Goal: Information Seeking & Learning: Learn about a topic

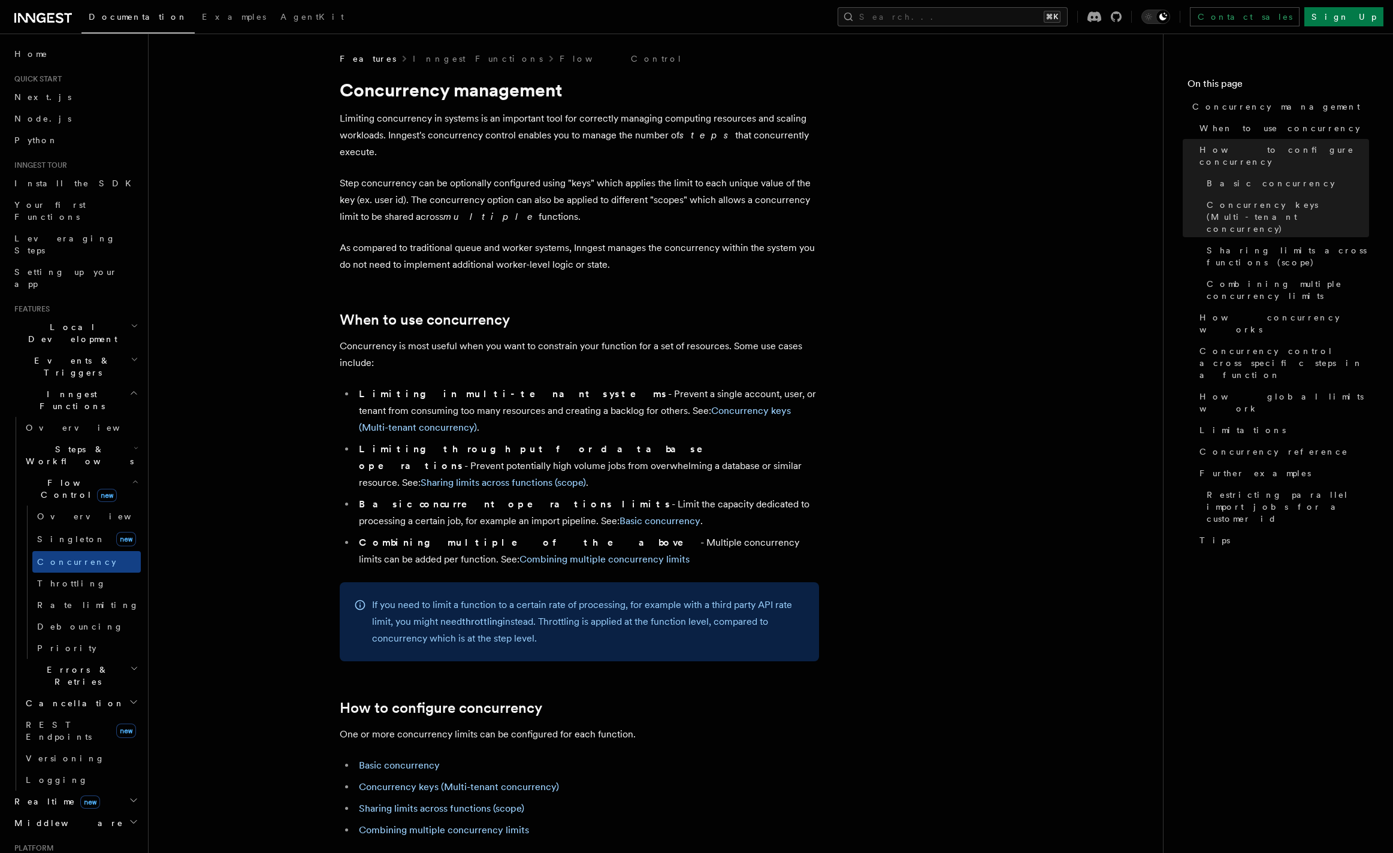
scroll to position [681, 0]
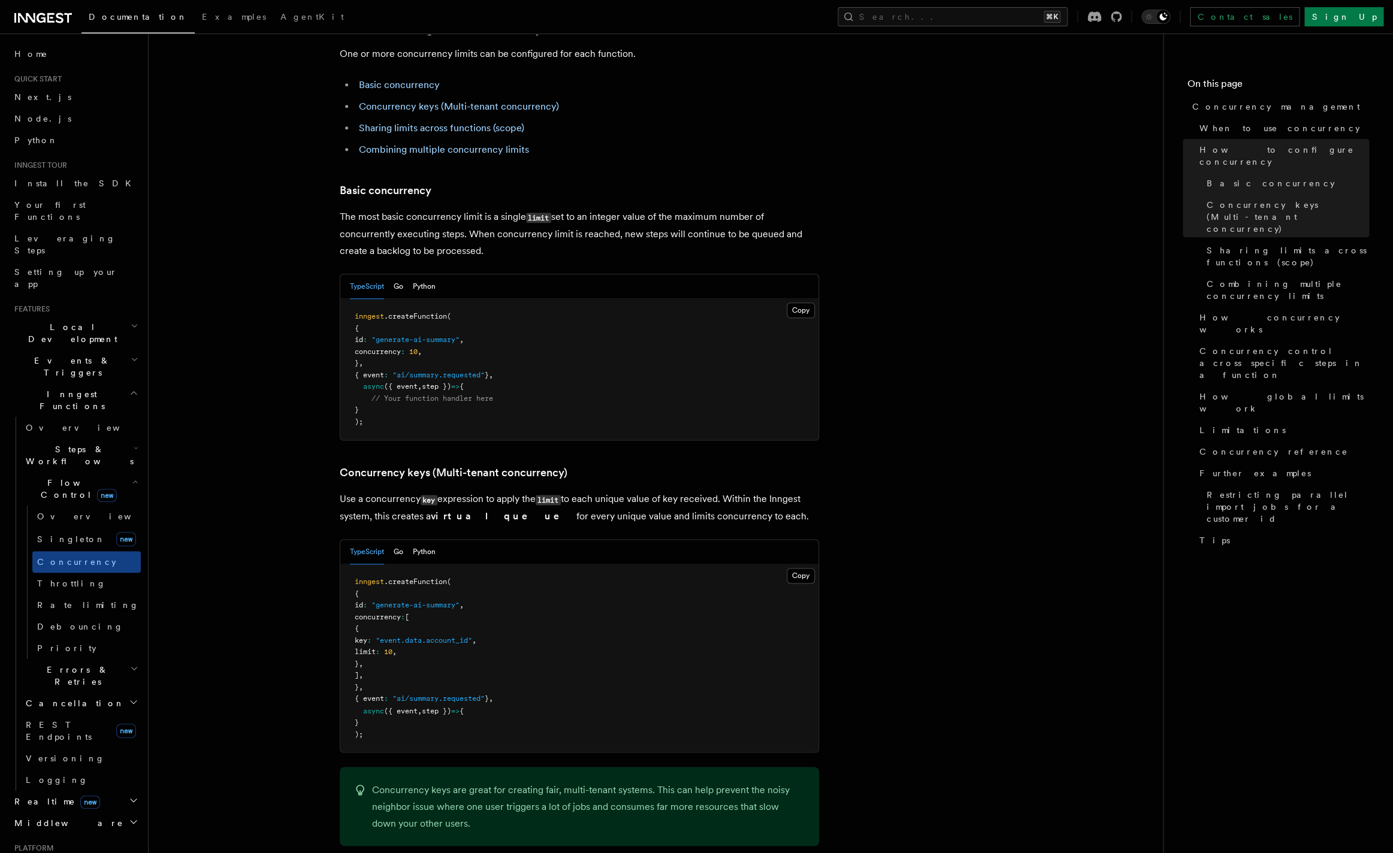
click at [79, 664] on span "Errors & Retries" at bounding box center [75, 676] width 109 height 24
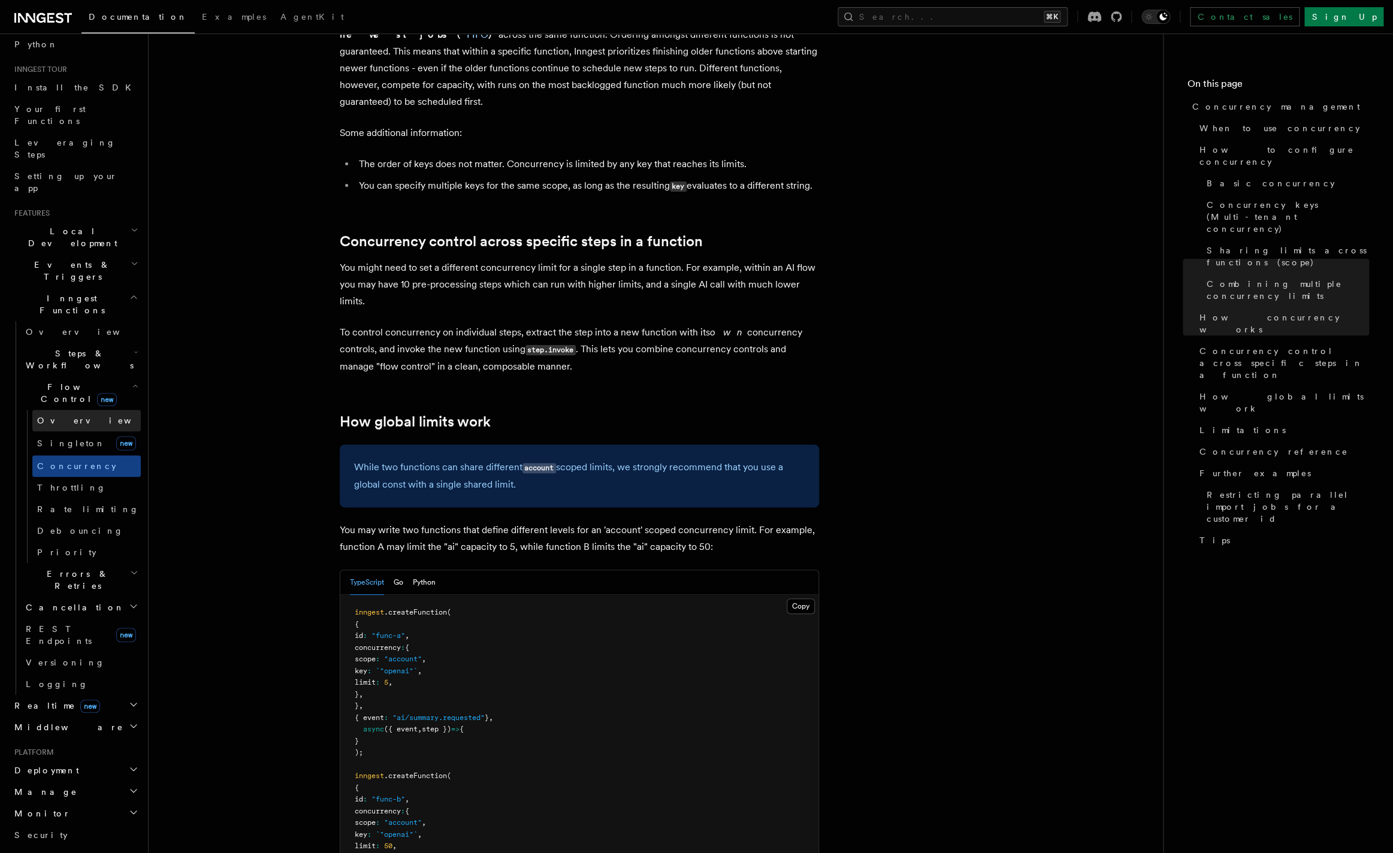
scroll to position [84, 0]
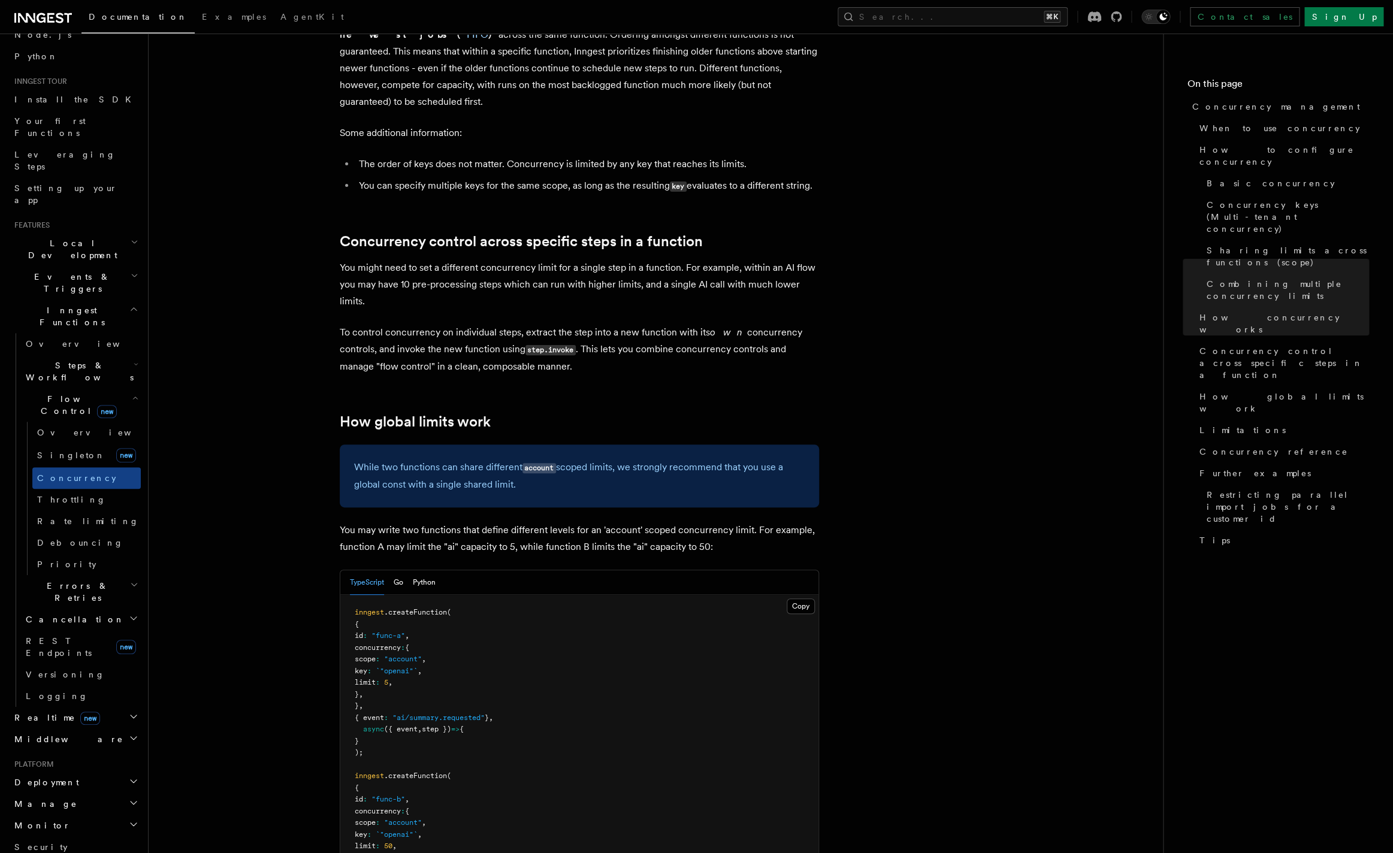
click at [79, 360] on span "Steps & Workflows" at bounding box center [77, 372] width 113 height 24
click at [82, 668] on span "Parallel steps" at bounding box center [85, 673] width 96 height 10
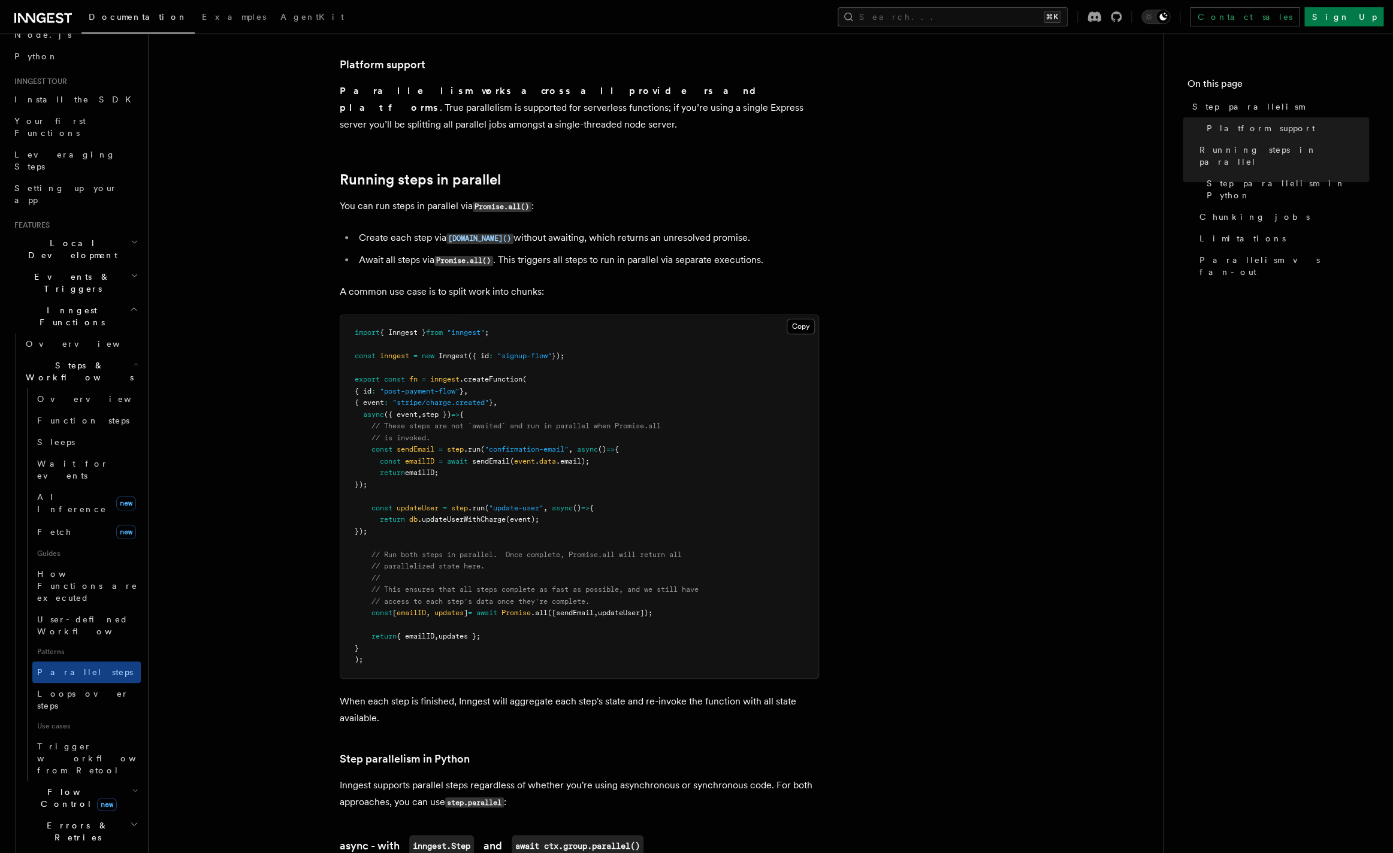
scroll to position [125, 0]
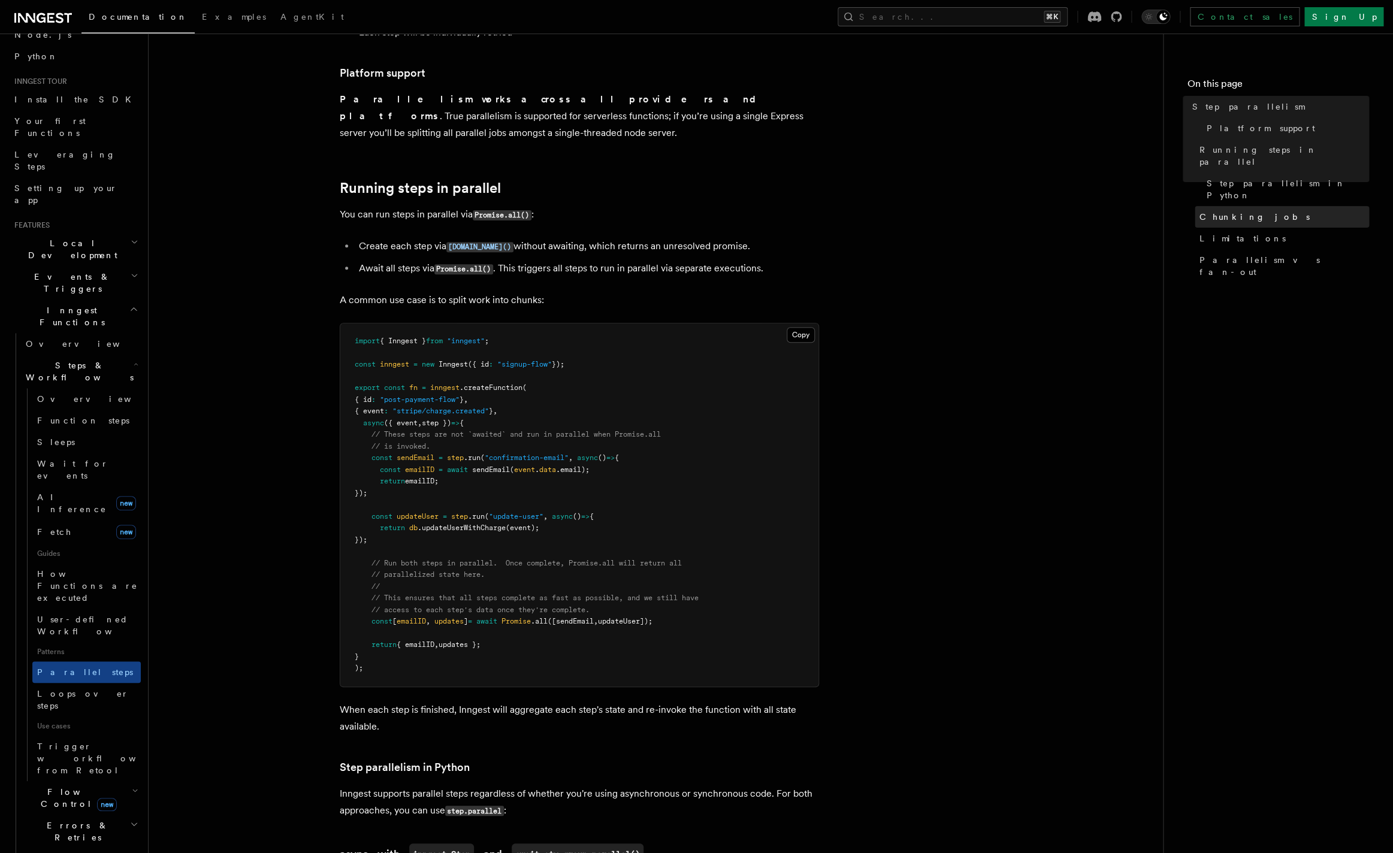
click at [1240, 211] on span "Chunking jobs" at bounding box center [1255, 217] width 110 height 12
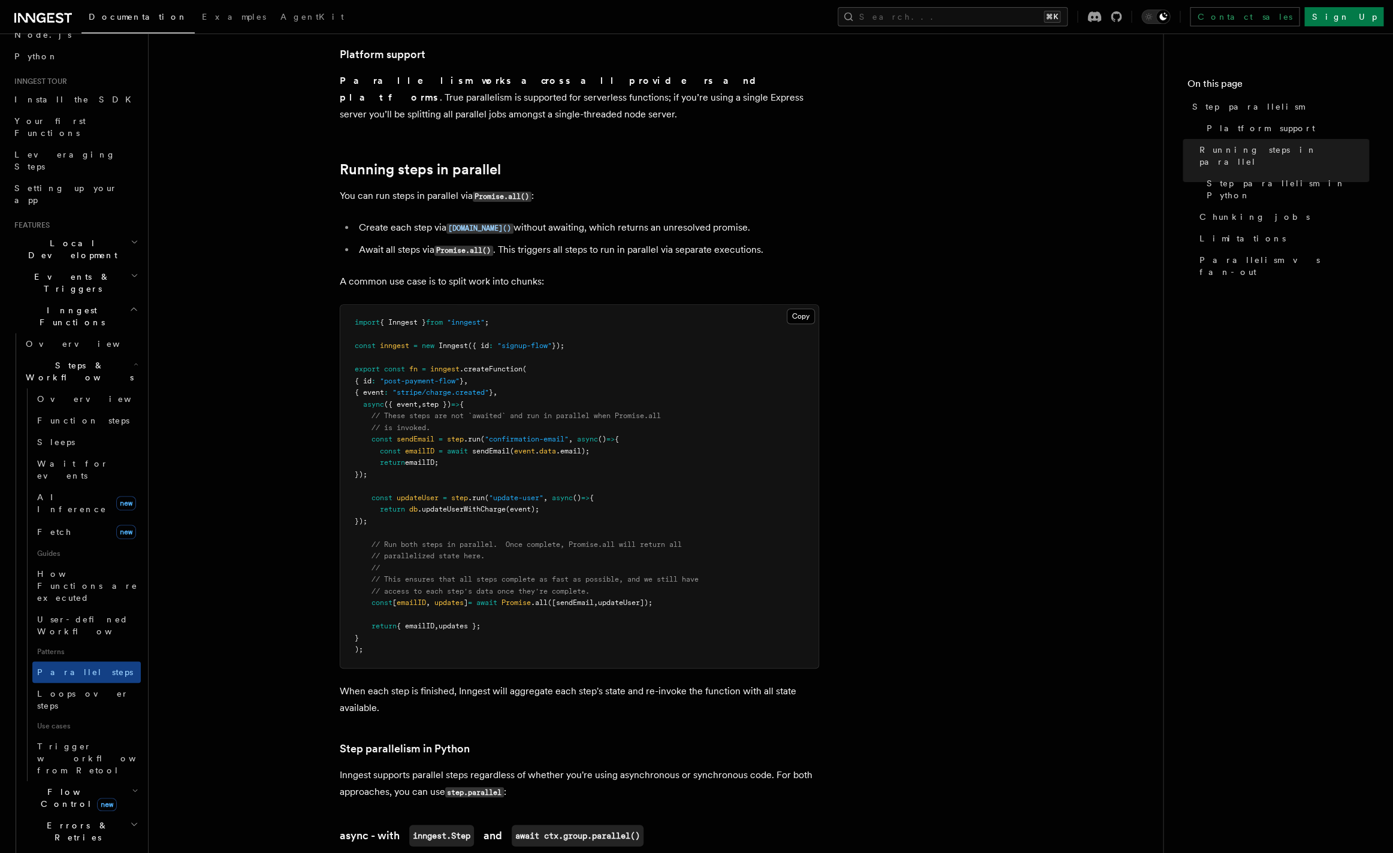
scroll to position [138, 0]
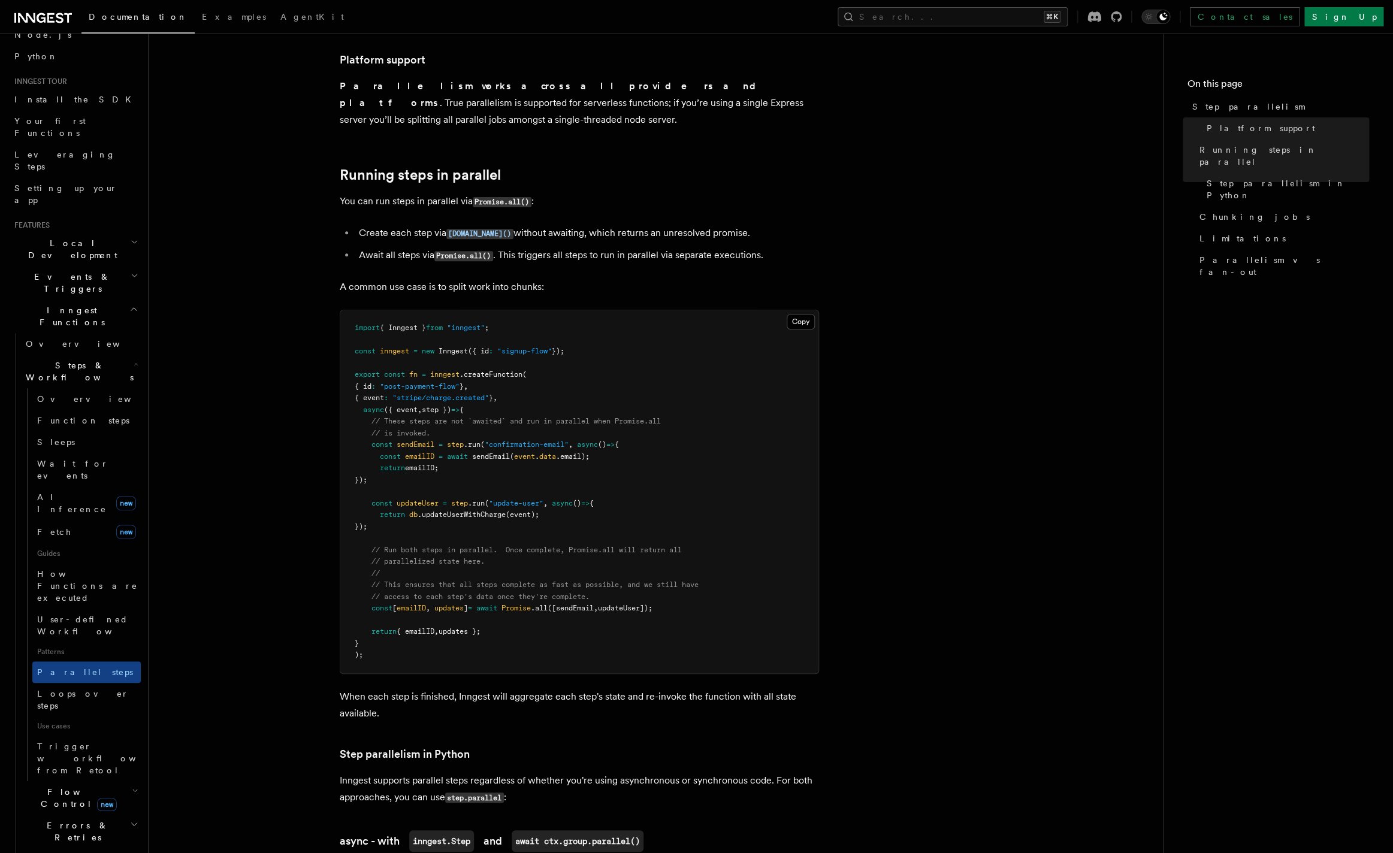
click at [81, 360] on span "Steps & Workflows" at bounding box center [77, 372] width 113 height 24
click at [74, 393] on span "Flow Control new" at bounding box center [76, 405] width 111 height 24
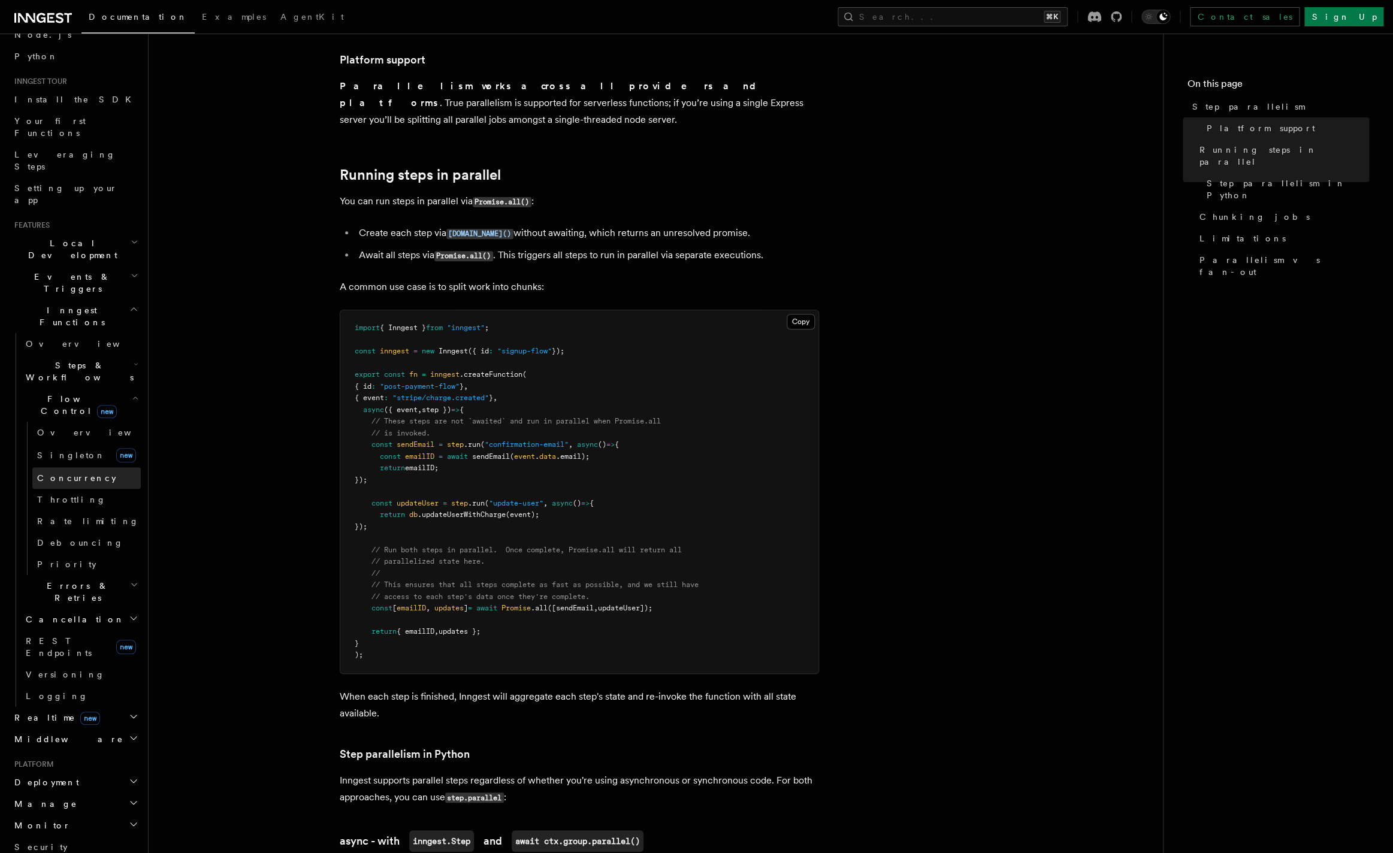
click at [88, 467] on link "Concurrency" at bounding box center [86, 478] width 108 height 22
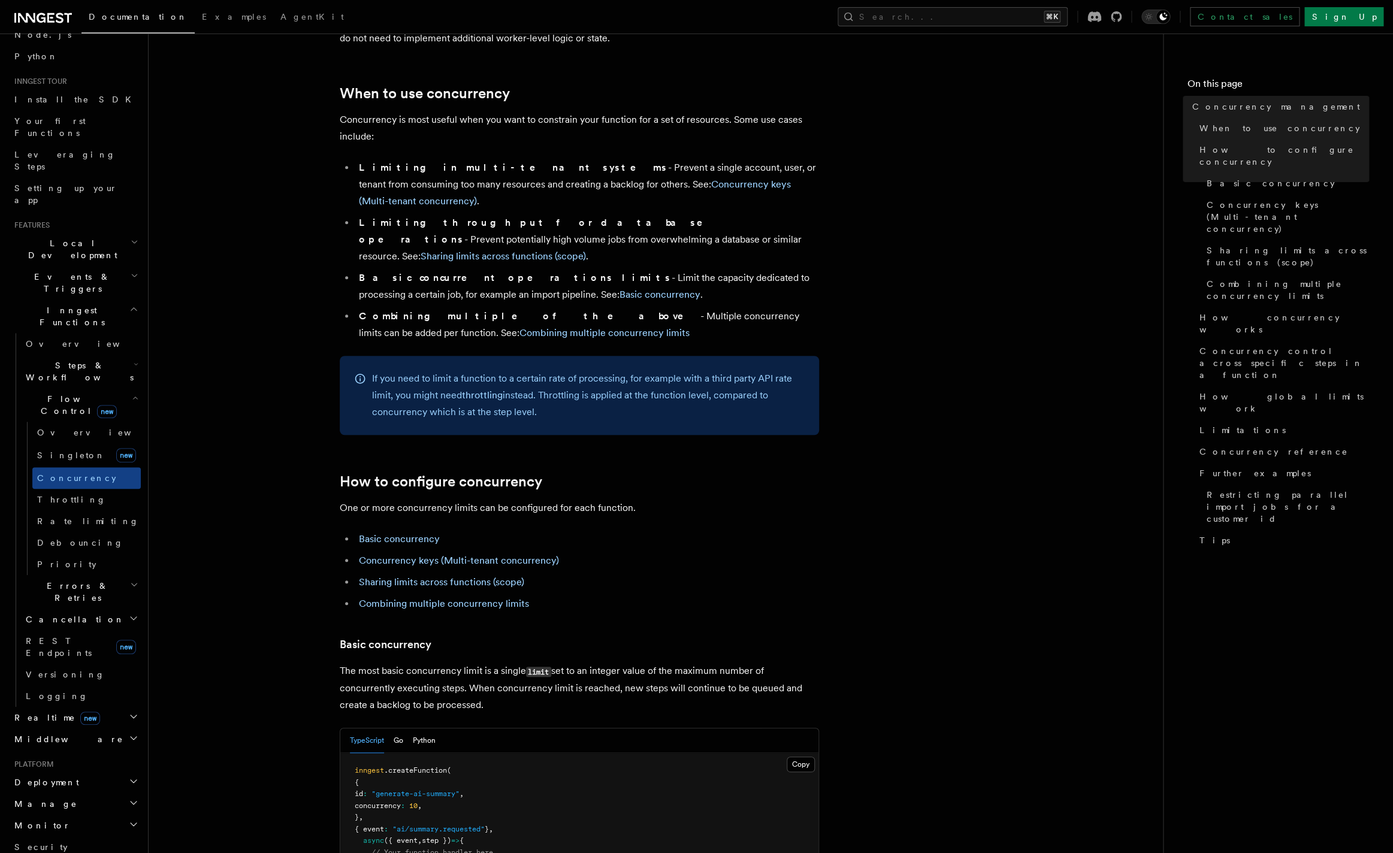
scroll to position [431, 0]
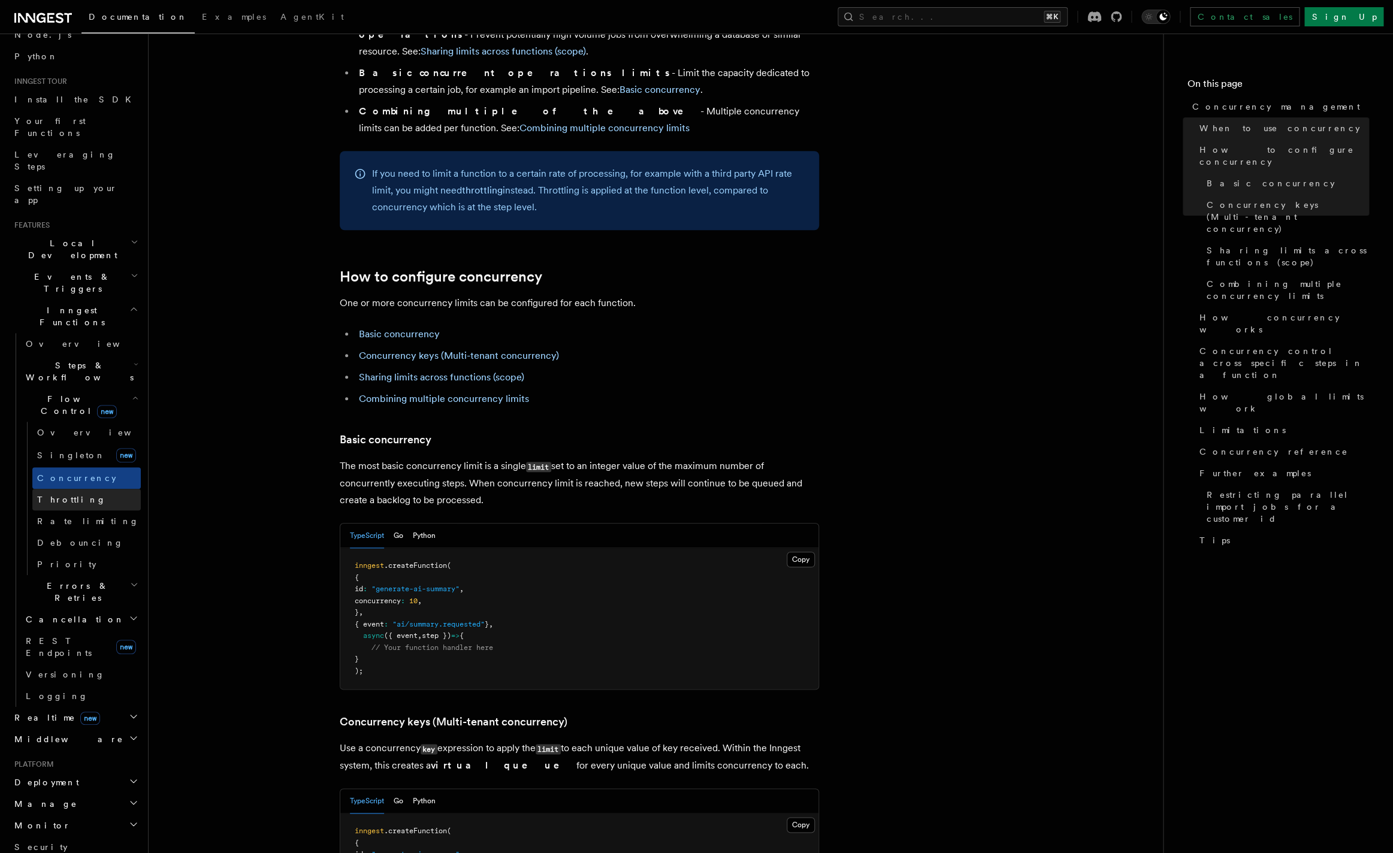
click at [95, 489] on link "Throttling" at bounding box center [86, 500] width 108 height 22
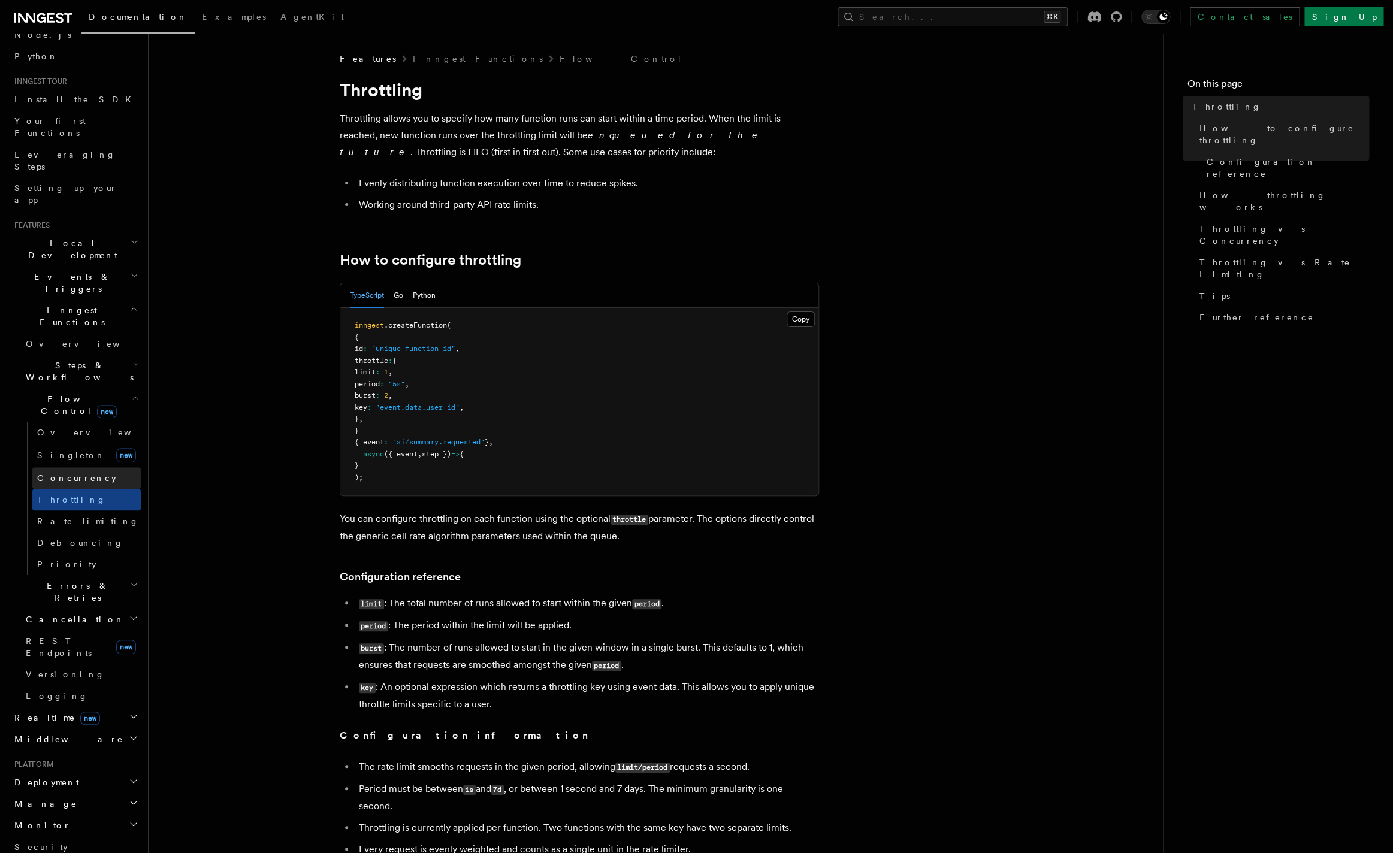
click at [86, 472] on span "Concurrency" at bounding box center [76, 478] width 79 height 12
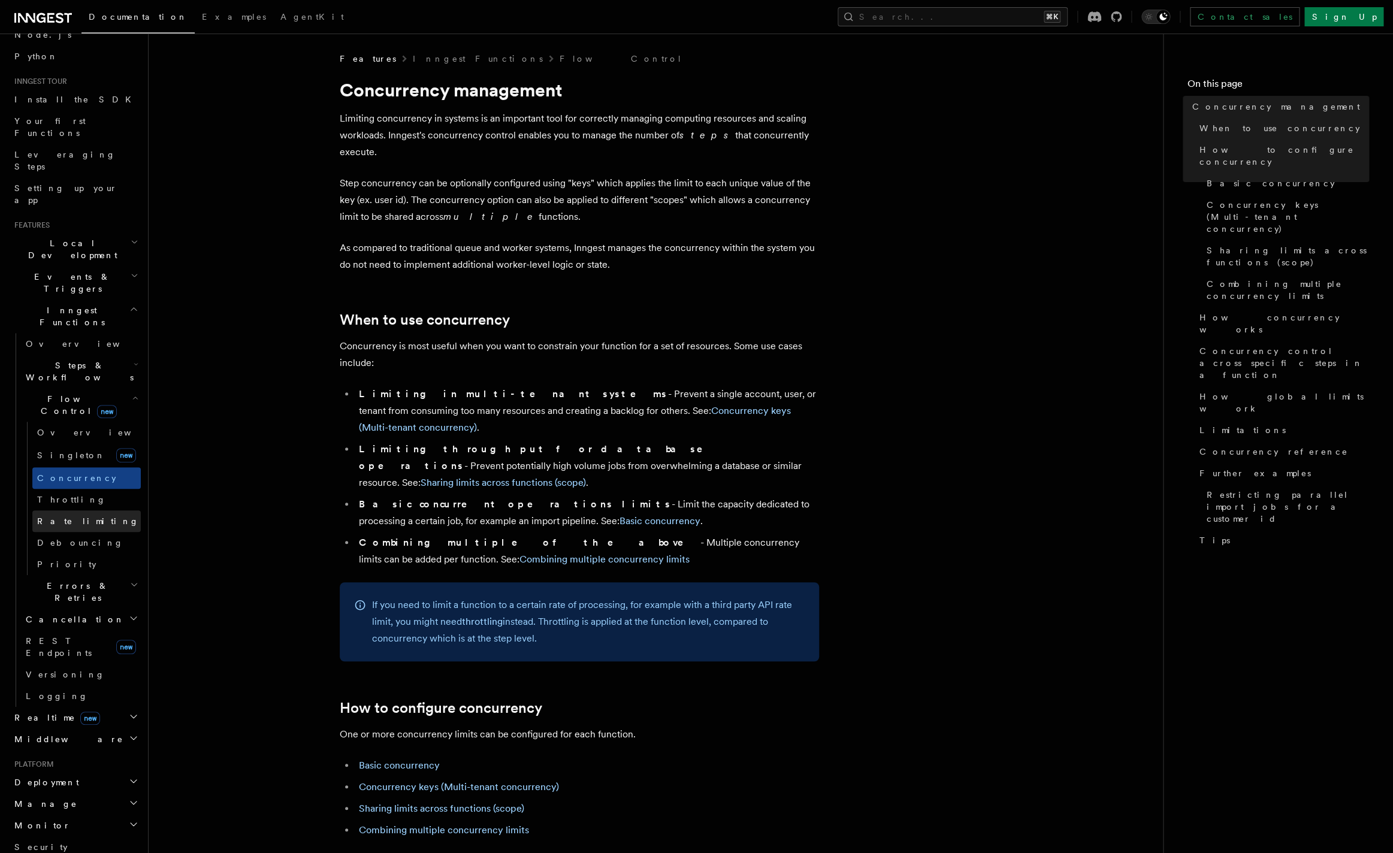
click at [86, 511] on link "Rate limiting" at bounding box center [86, 522] width 108 height 22
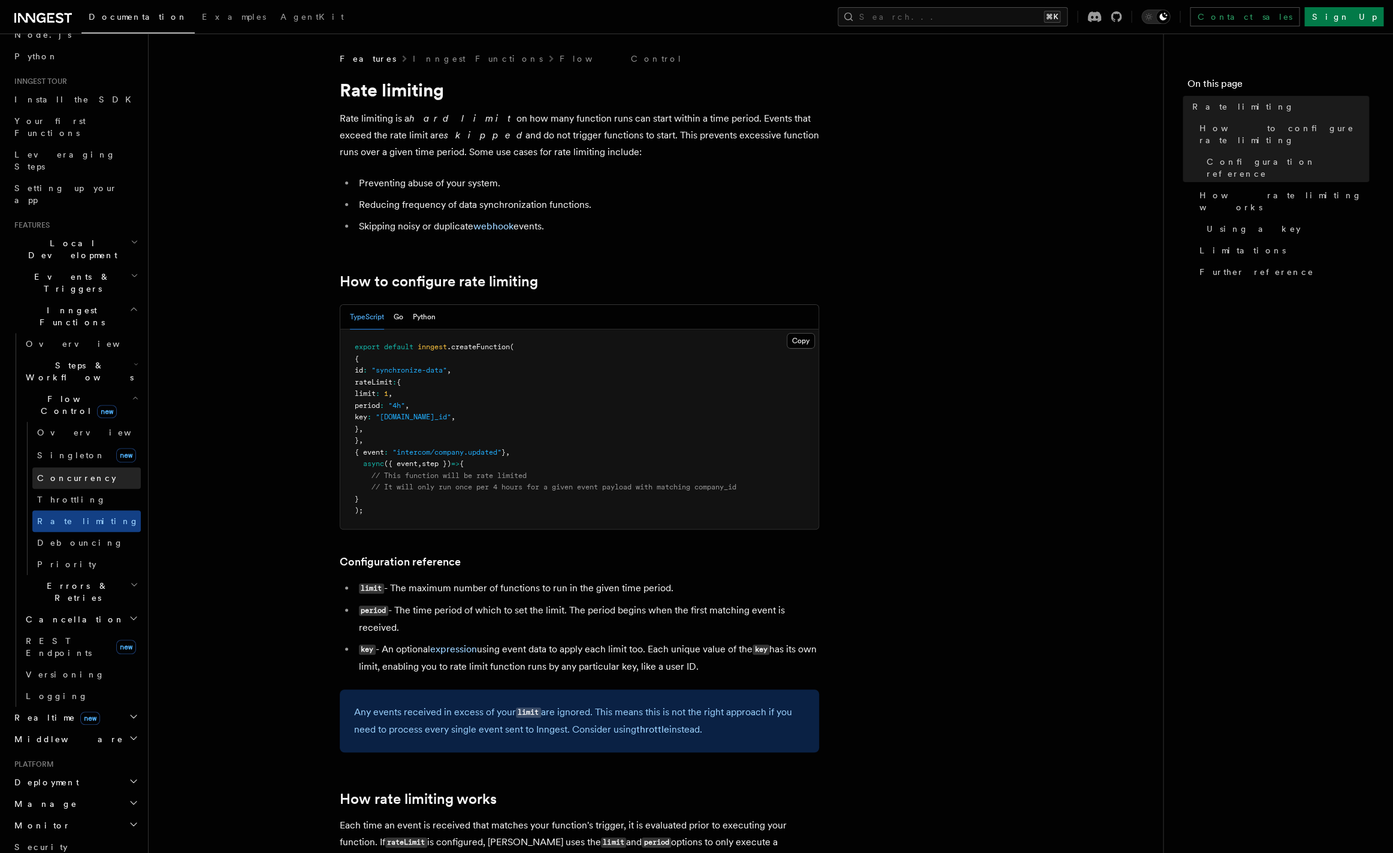
click at [80, 473] on span "Concurrency" at bounding box center [76, 478] width 79 height 10
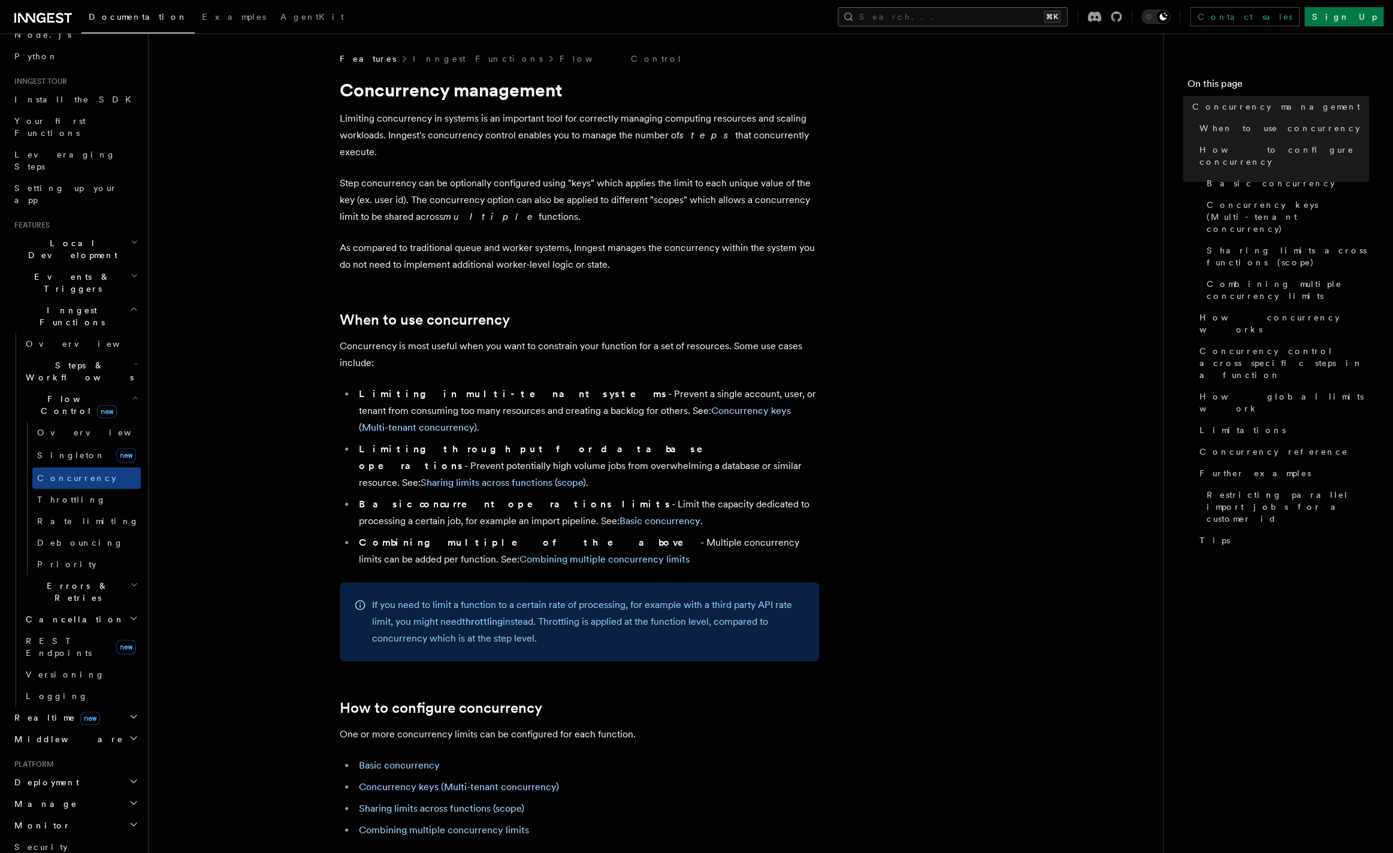
click at [1018, 19] on button "Search... ⌘K" at bounding box center [953, 16] width 230 height 19
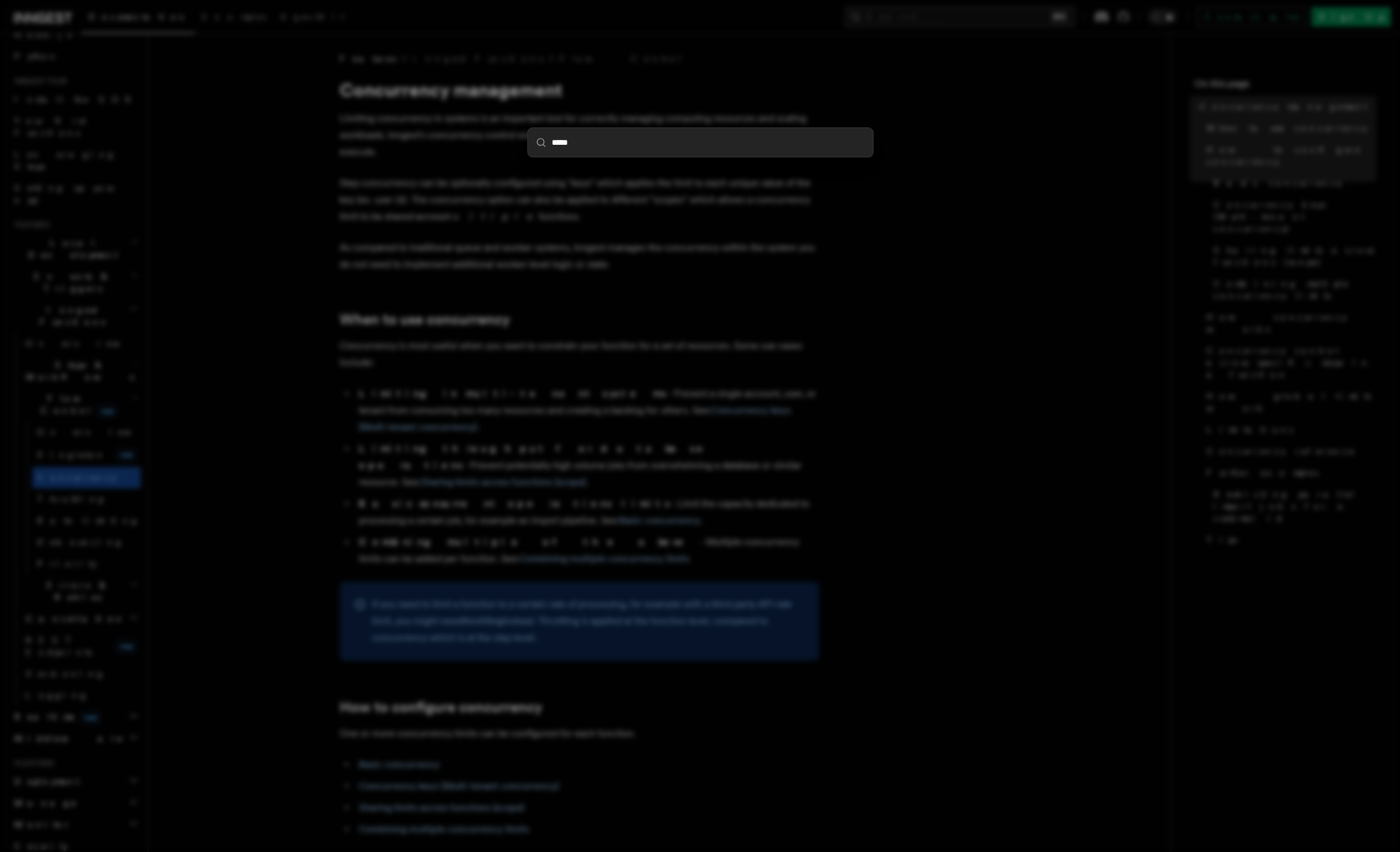
type input "******"
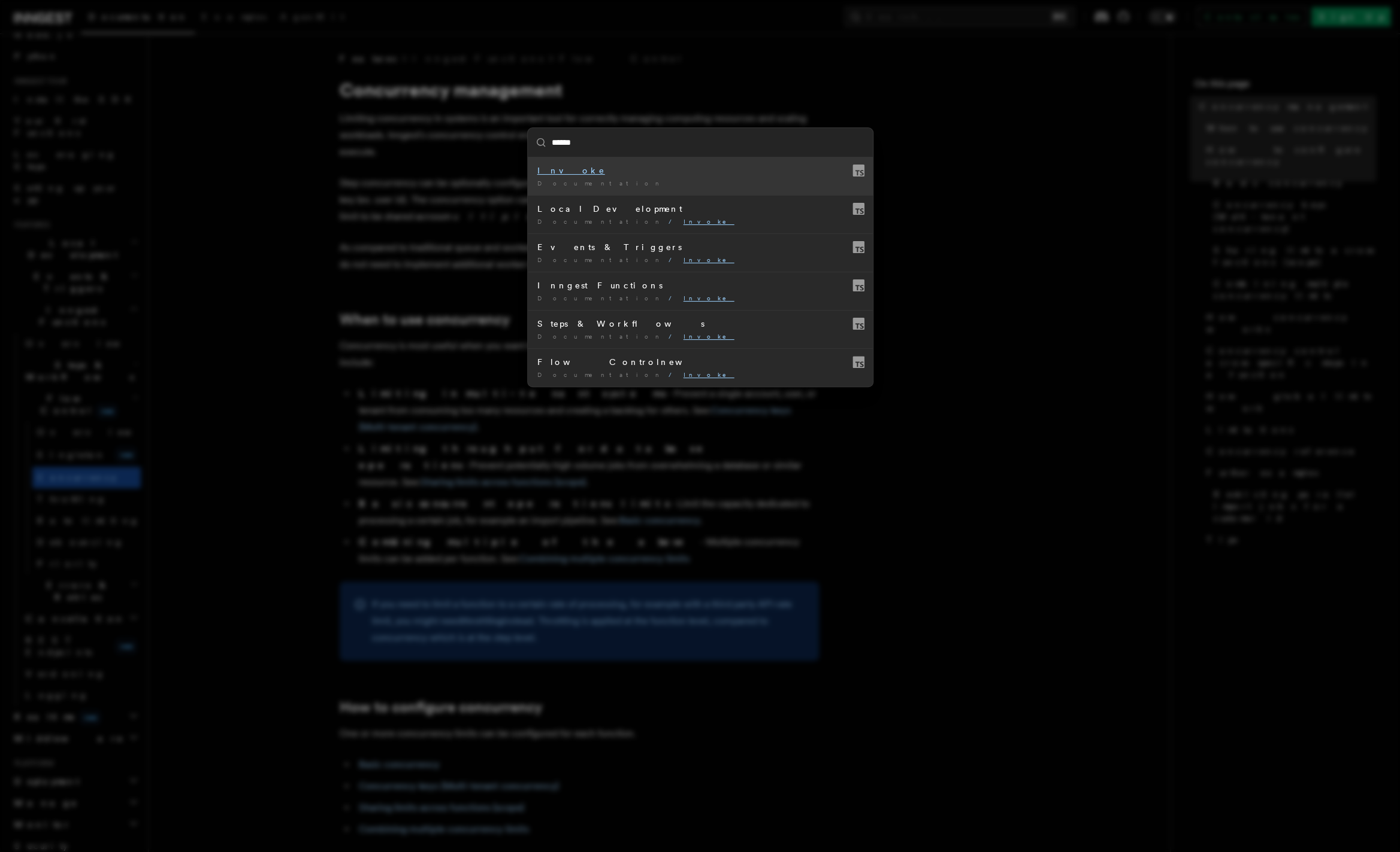
click at [585, 179] on li "Invoke Documentation /" at bounding box center [700, 177] width 345 height 38
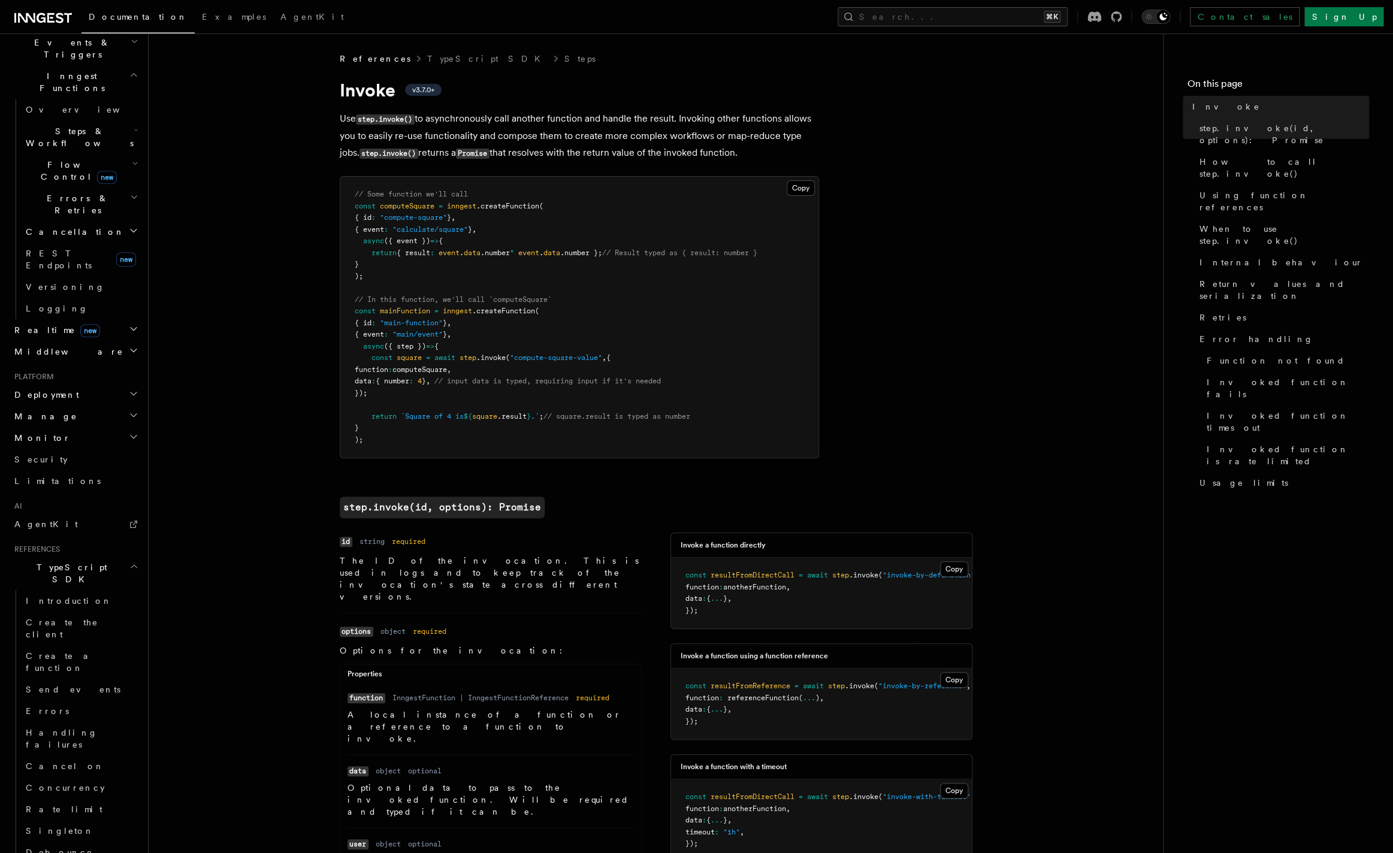
scroll to position [318, 0]
click at [627, 135] on p "Use step.invoke() to asynchronously call another function and handle the result…" at bounding box center [579, 136] width 479 height 52
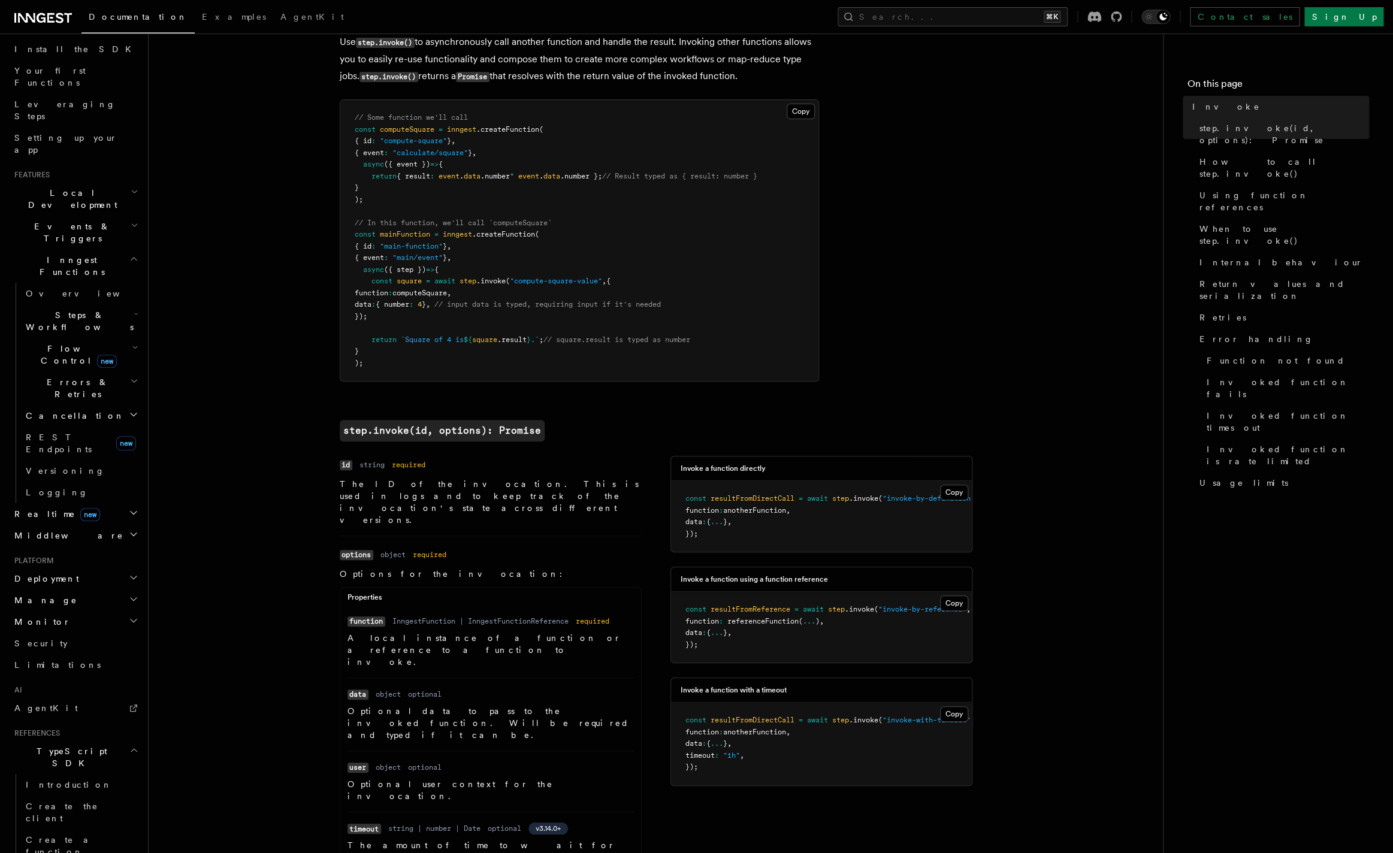
scroll to position [131, 0]
click at [67, 346] on span "Flow Control new" at bounding box center [76, 358] width 111 height 24
click at [70, 313] on span "Steps & Workflows" at bounding box center [77, 325] width 113 height 24
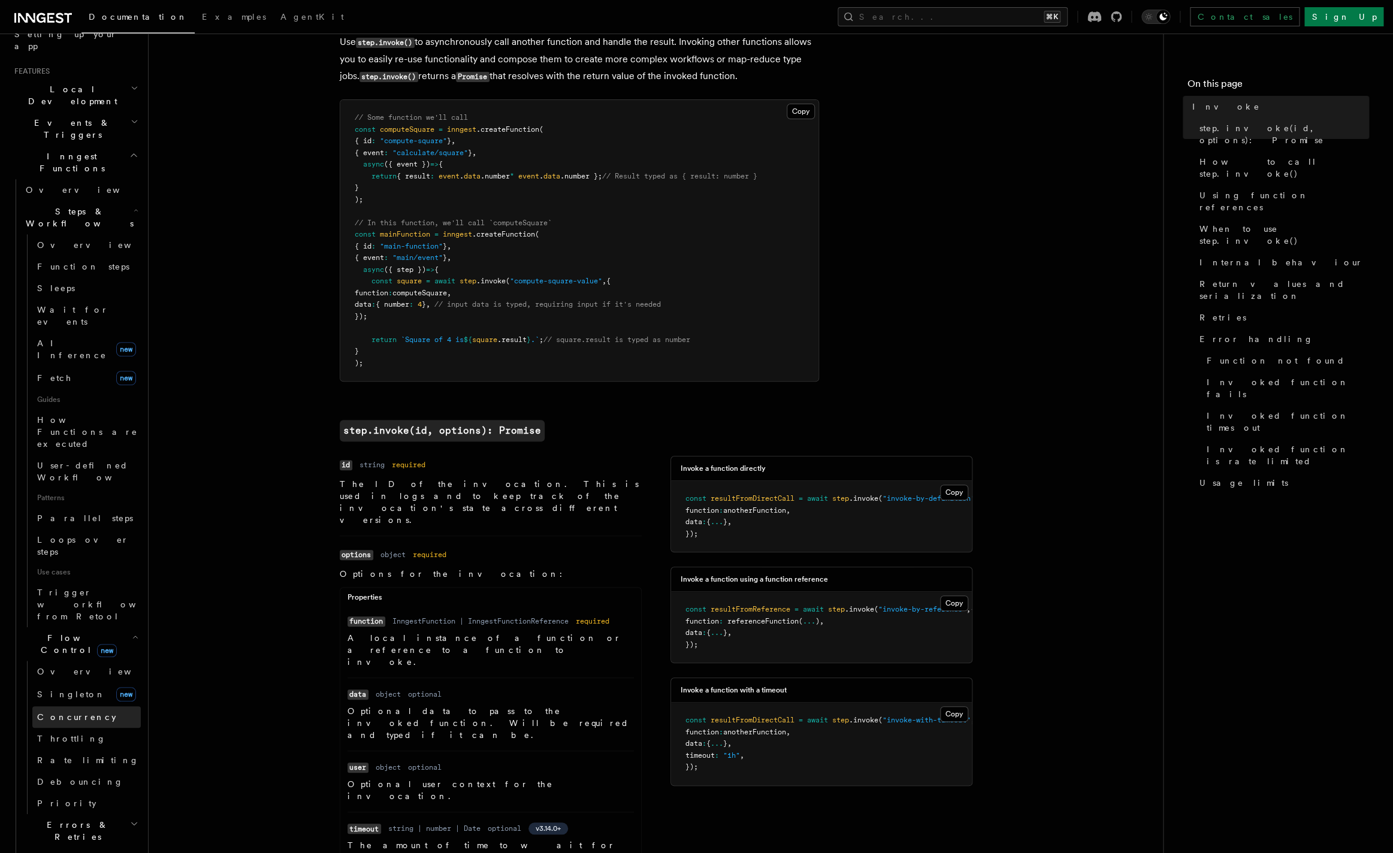
scroll to position [224, 0]
click at [67, 526] on span "Parallel steps" at bounding box center [85, 532] width 96 height 12
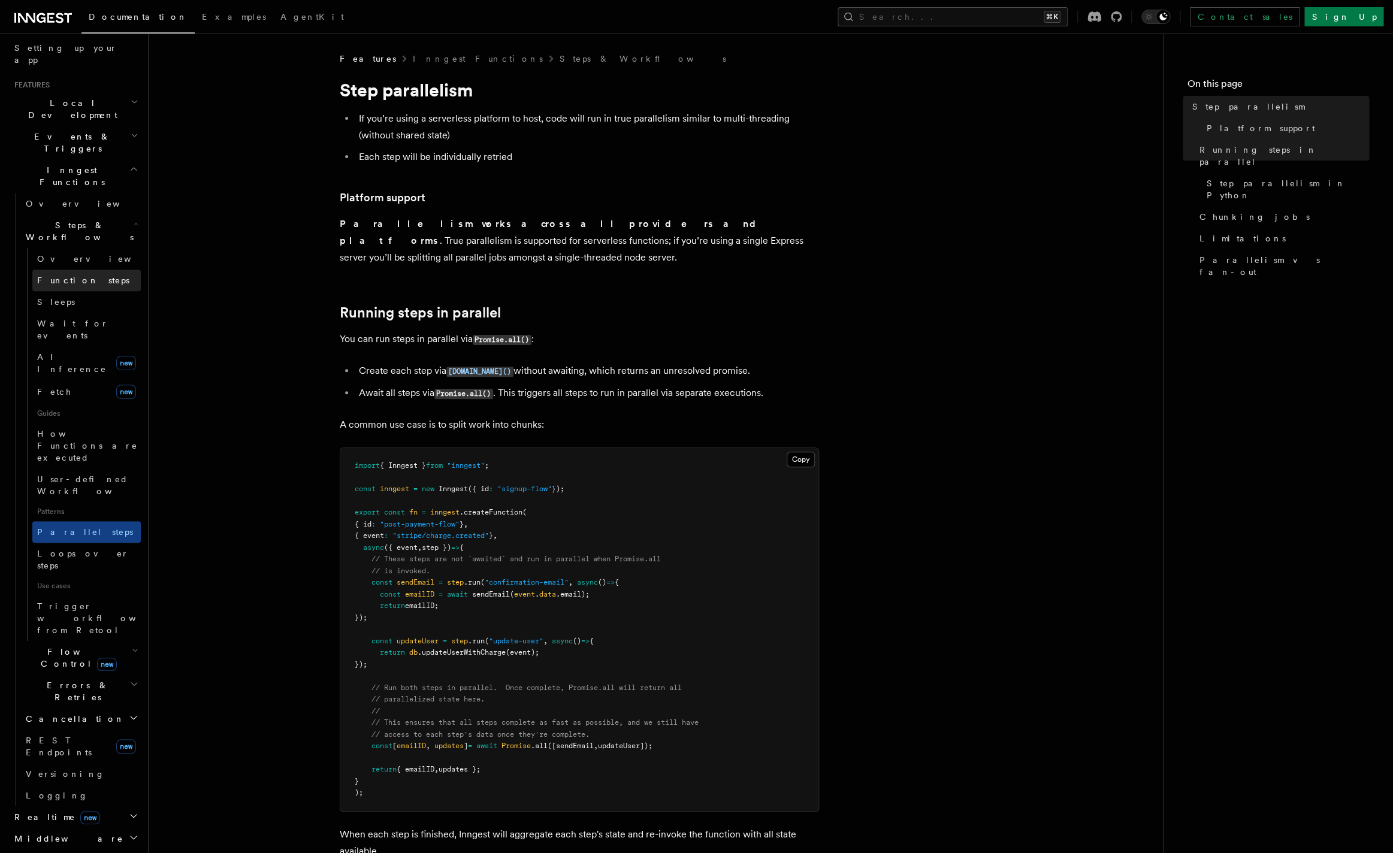
click at [96, 270] on link "Function steps" at bounding box center [86, 281] width 108 height 22
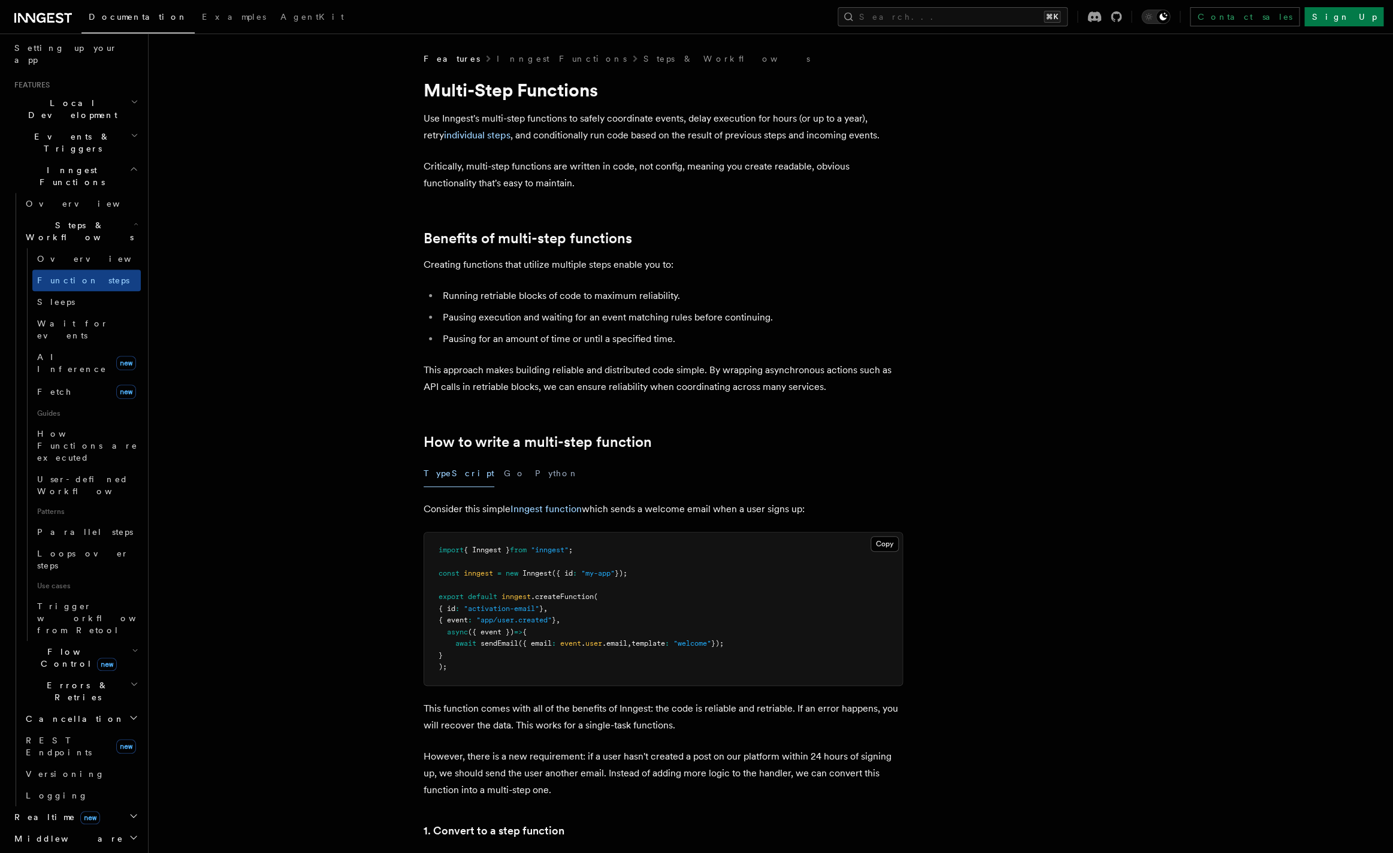
click at [101, 126] on h2 "Events & Triggers" at bounding box center [75, 143] width 131 height 34
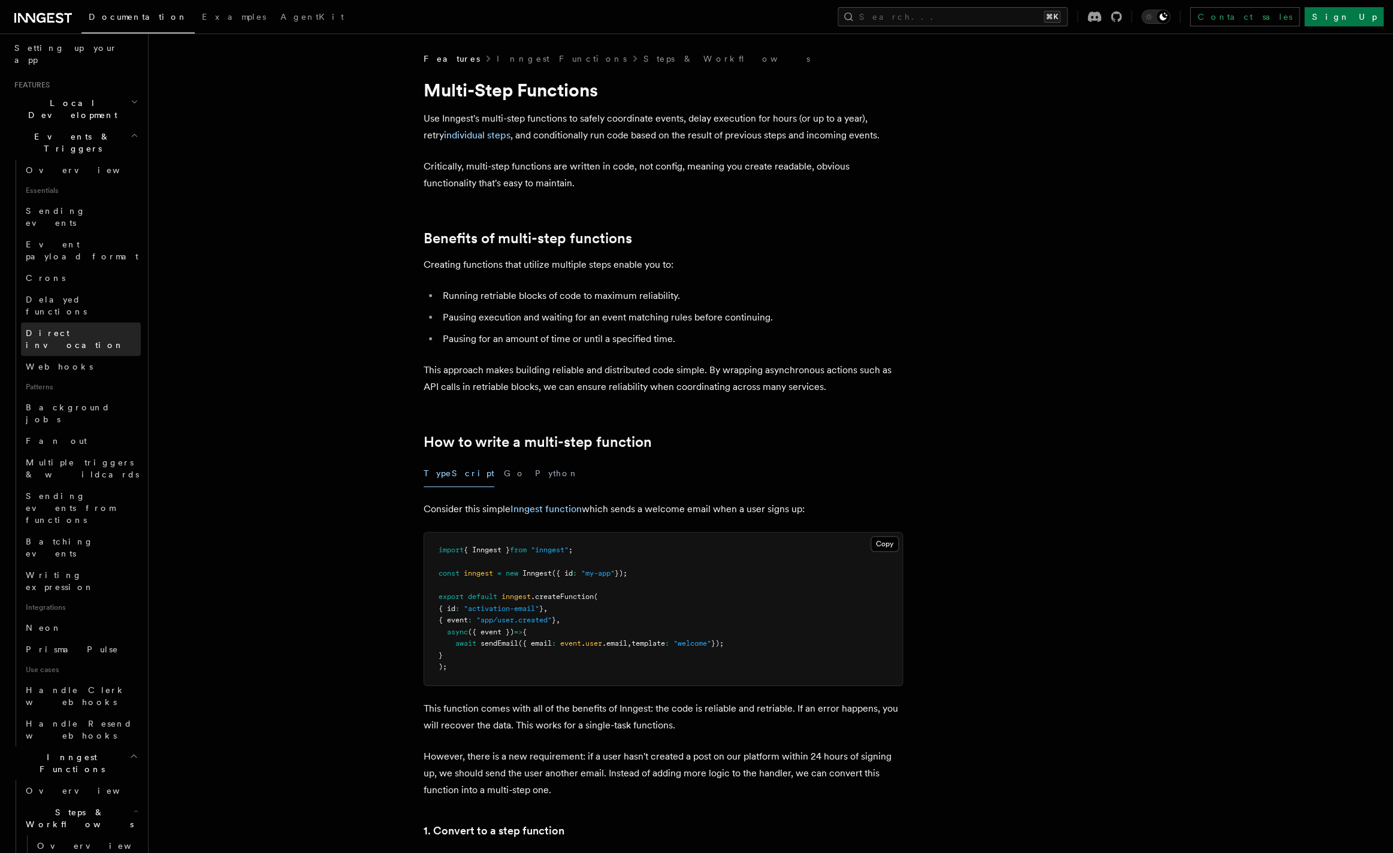
click at [54, 328] on span "Direct invocation" at bounding box center [75, 339] width 98 height 22
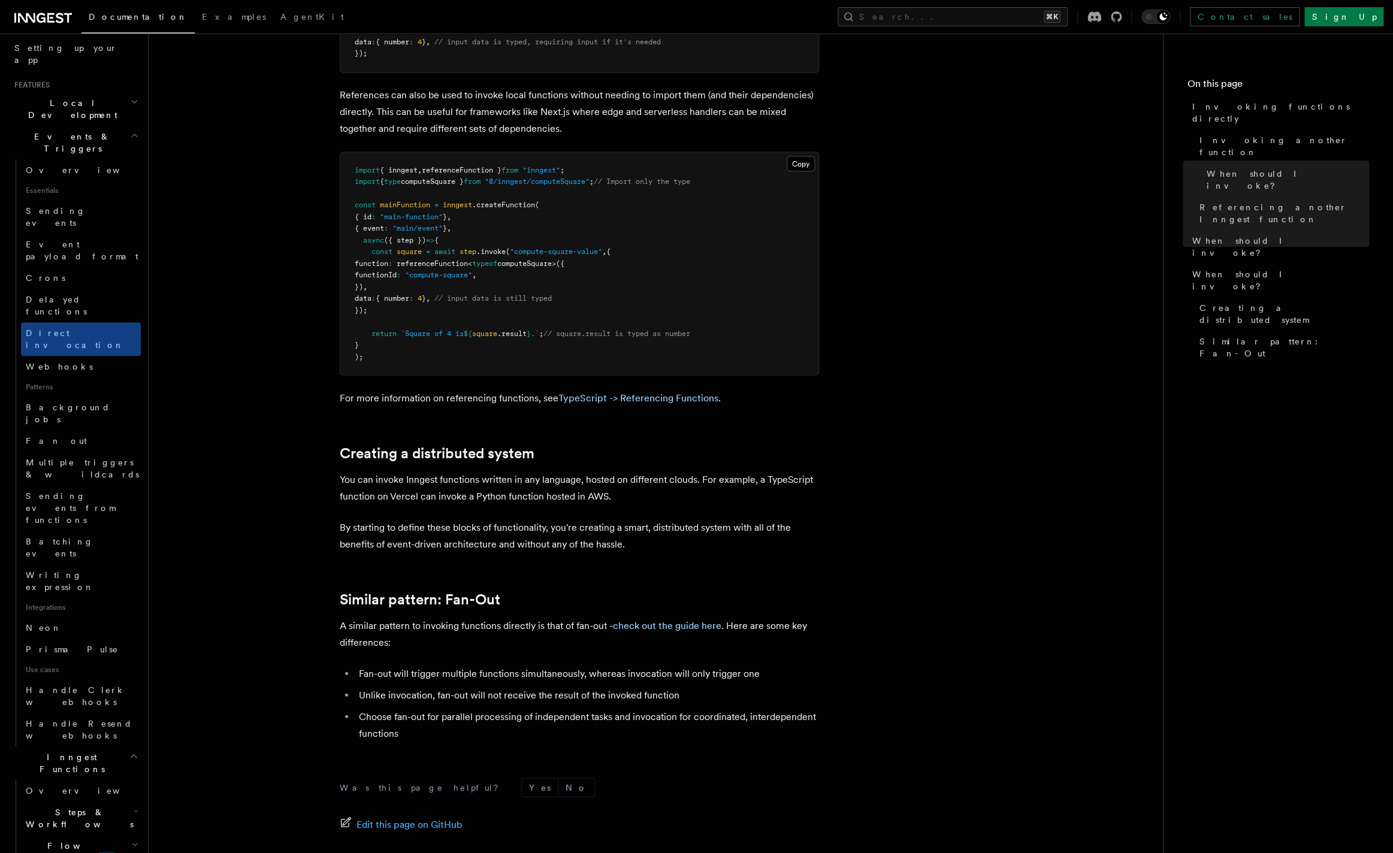
scroll to position [1275, 0]
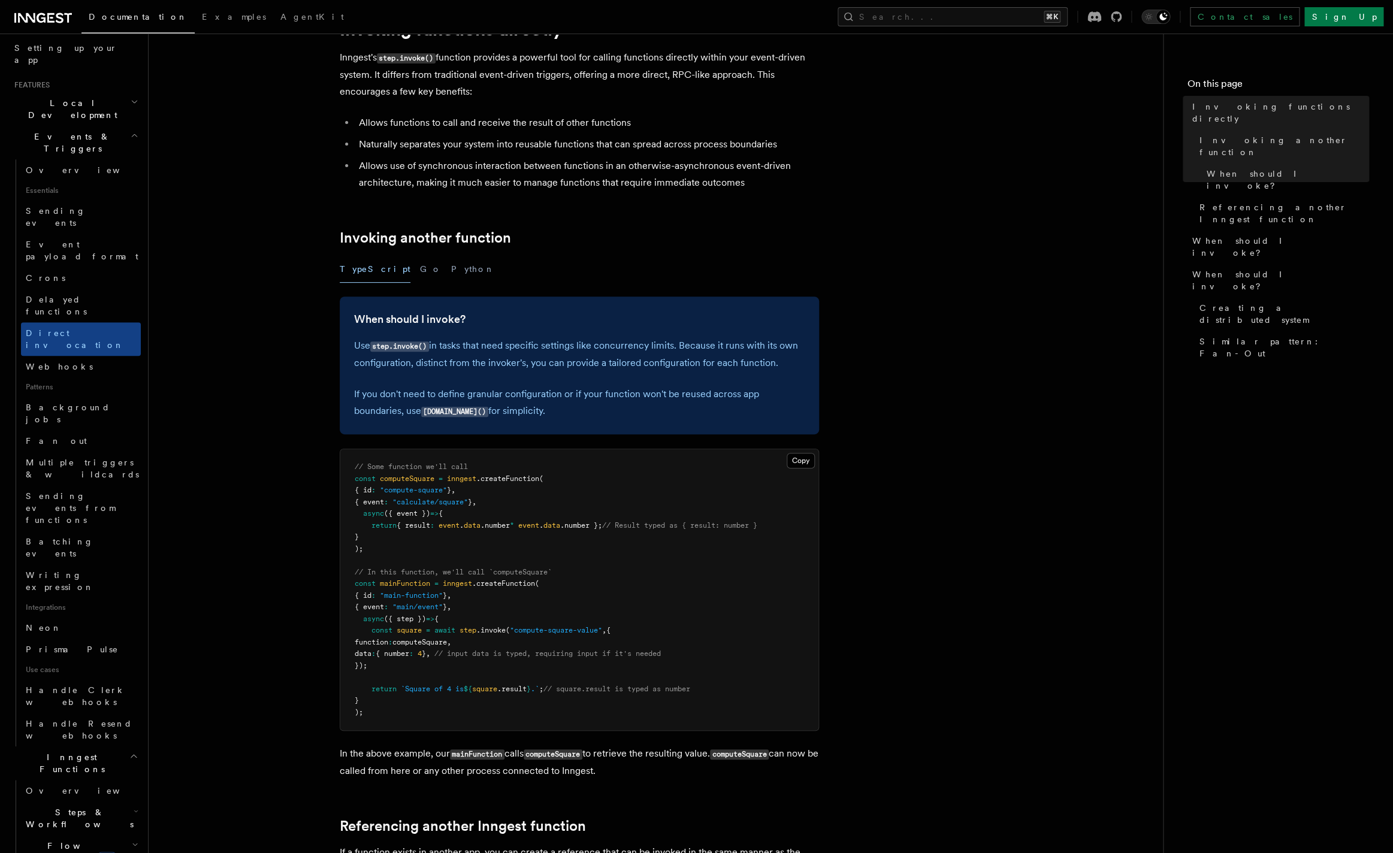
scroll to position [67, 0]
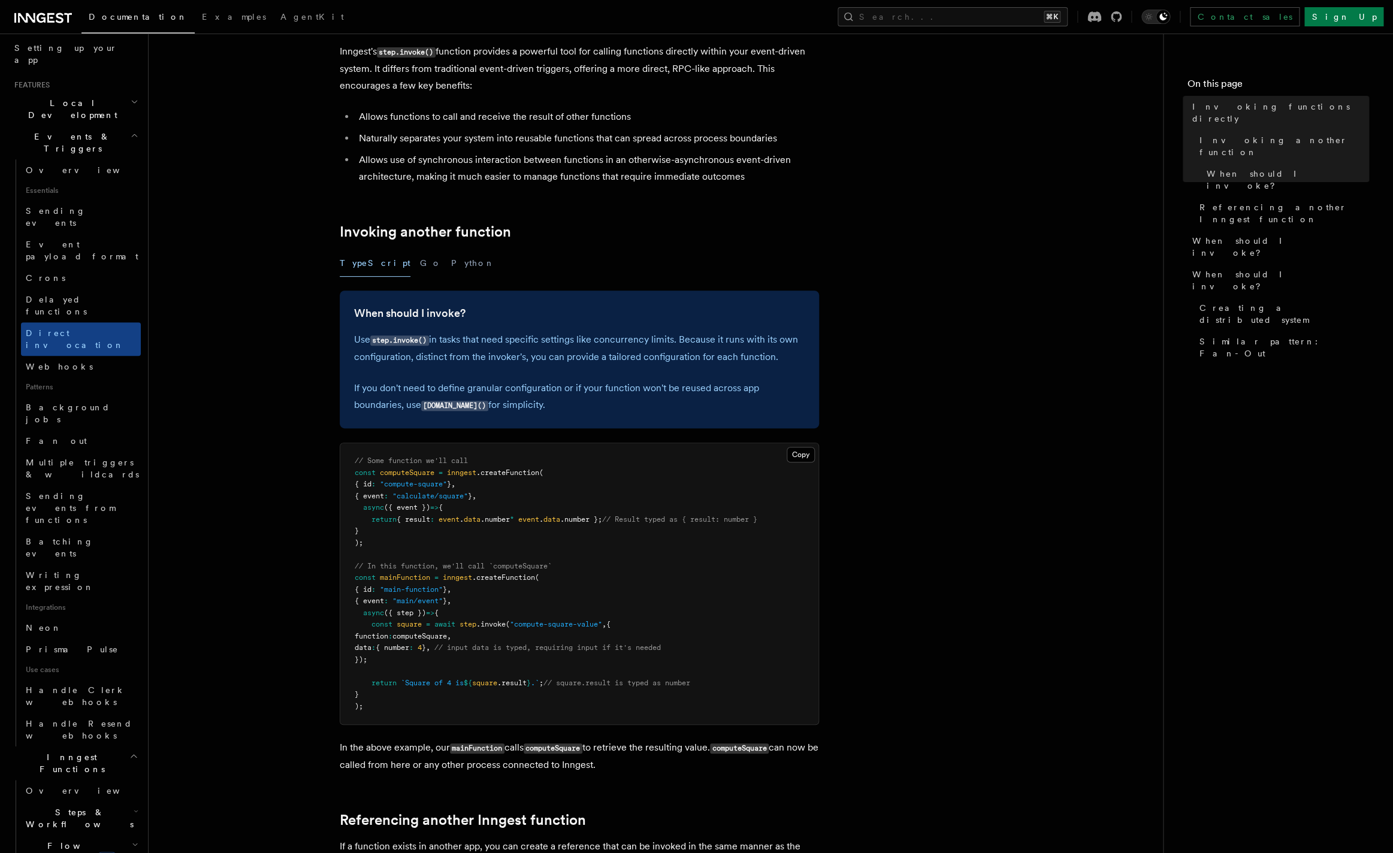
click at [460, 347] on p "Use step.invoke() in tasks that need specific settings like concurrency limits.…" at bounding box center [579, 348] width 451 height 34
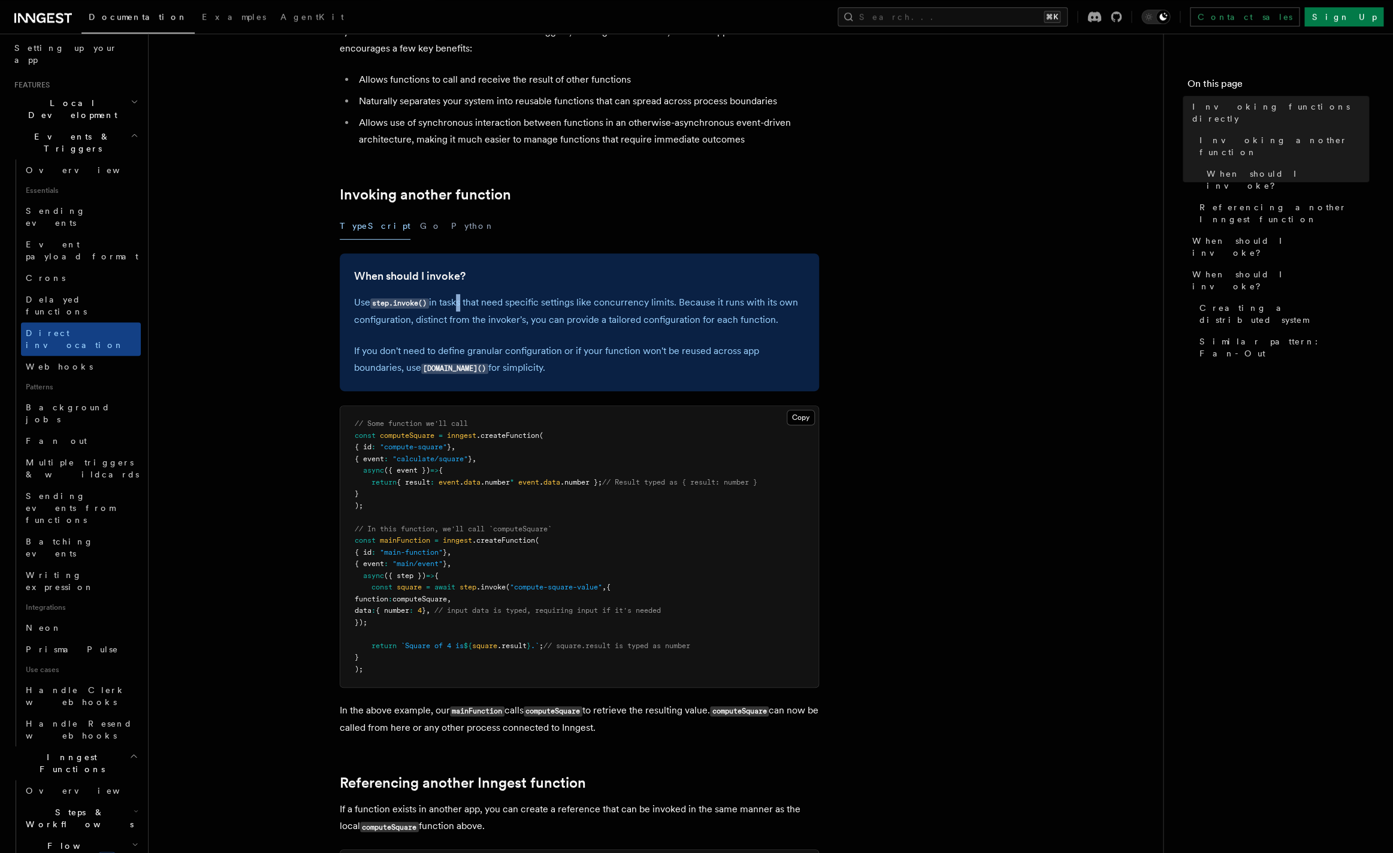
scroll to position [105, 0]
click at [368, 609] on span "data" at bounding box center [363, 609] width 17 height 8
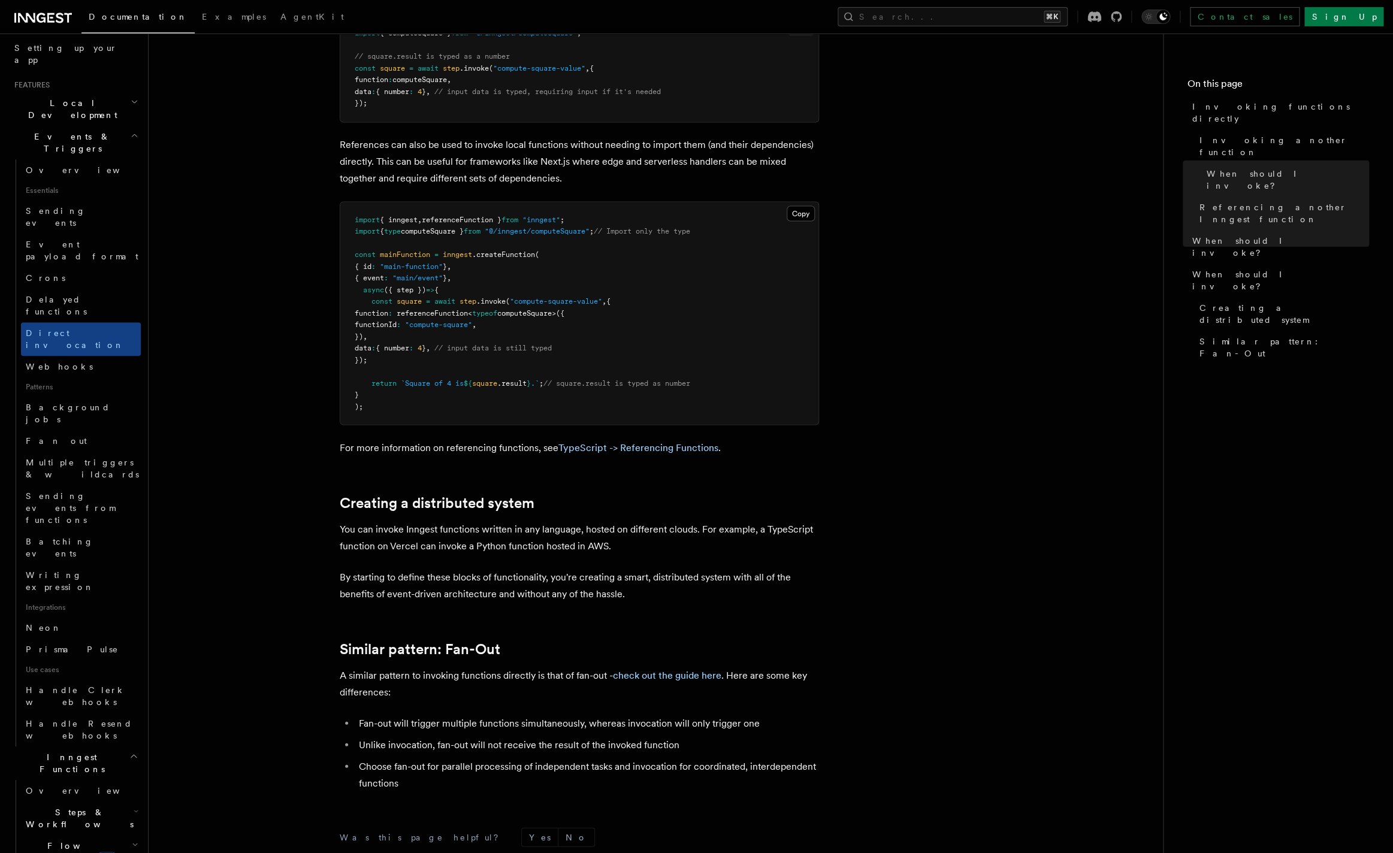
scroll to position [1189, 0]
click at [690, 674] on link "check out the guide here" at bounding box center [667, 674] width 108 height 11
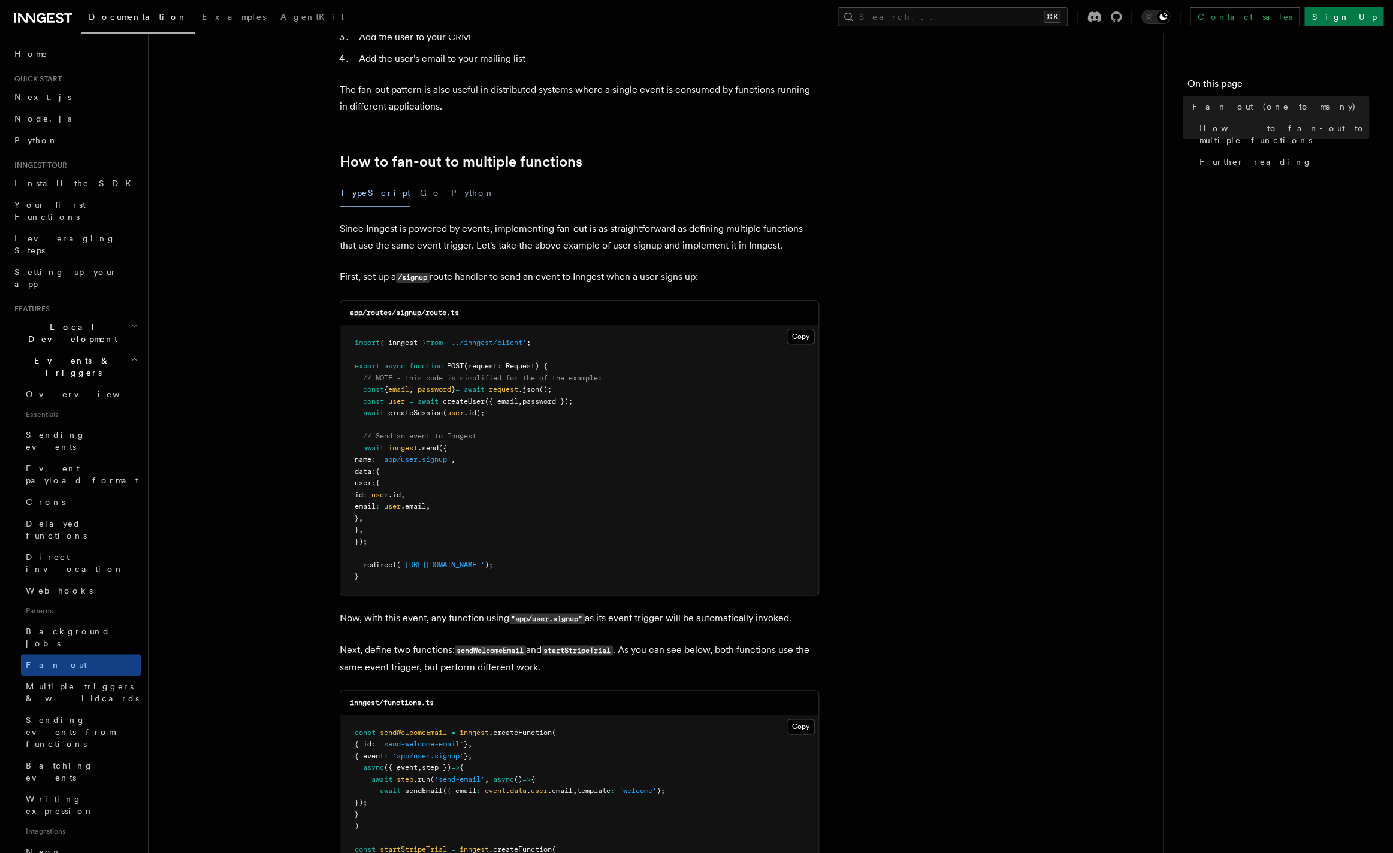
click at [59, 350] on h2 "Events & Triggers" at bounding box center [75, 367] width 131 height 34
click at [81, 350] on h2 "Events & Triggers" at bounding box center [75, 367] width 131 height 34
click at [83, 350] on h2 "Events & Triggers" at bounding box center [75, 367] width 131 height 34
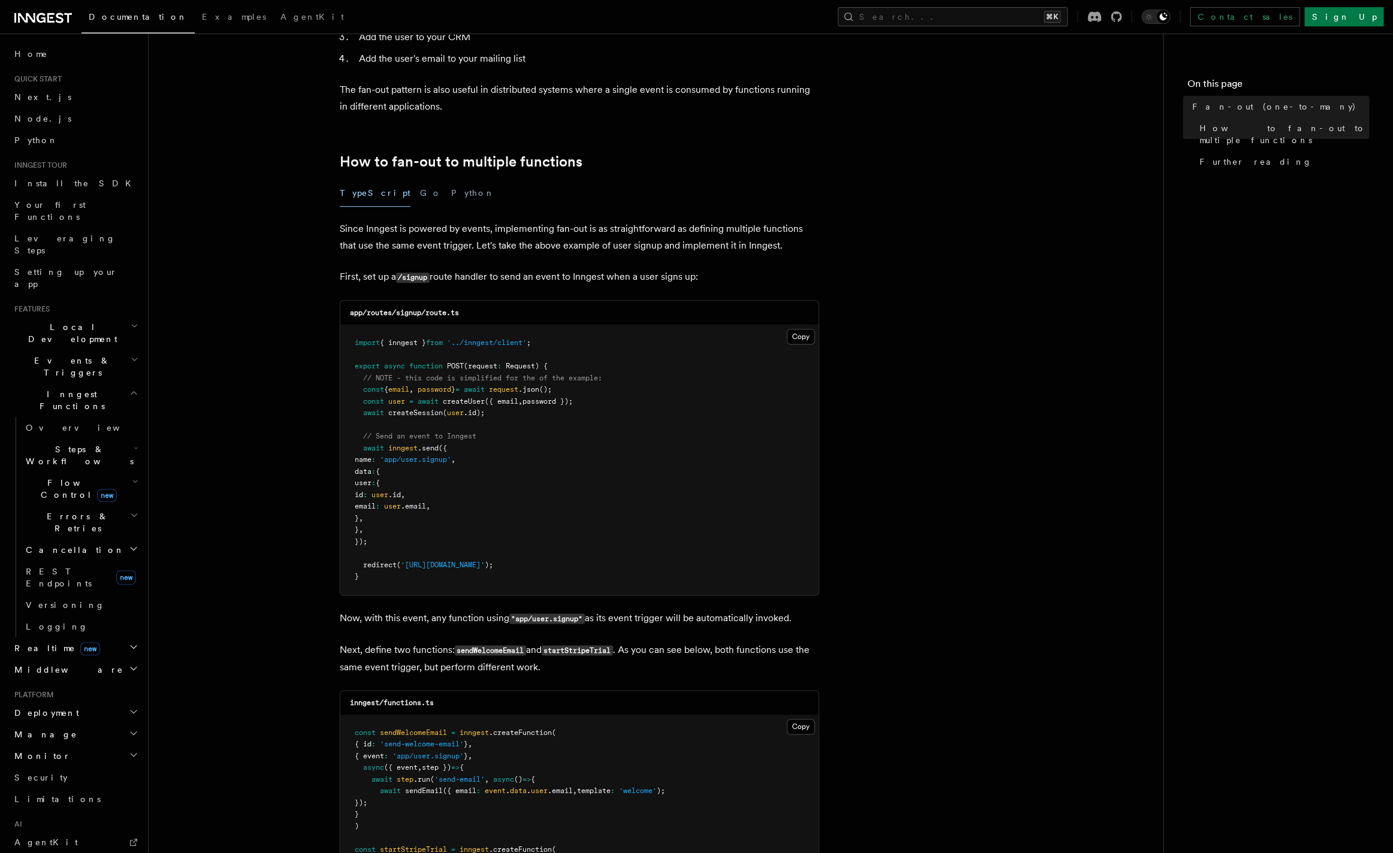
click at [78, 477] on span "Flow Control new" at bounding box center [76, 489] width 111 height 24
click at [66, 557] on span "Concurrency" at bounding box center [76, 562] width 79 height 10
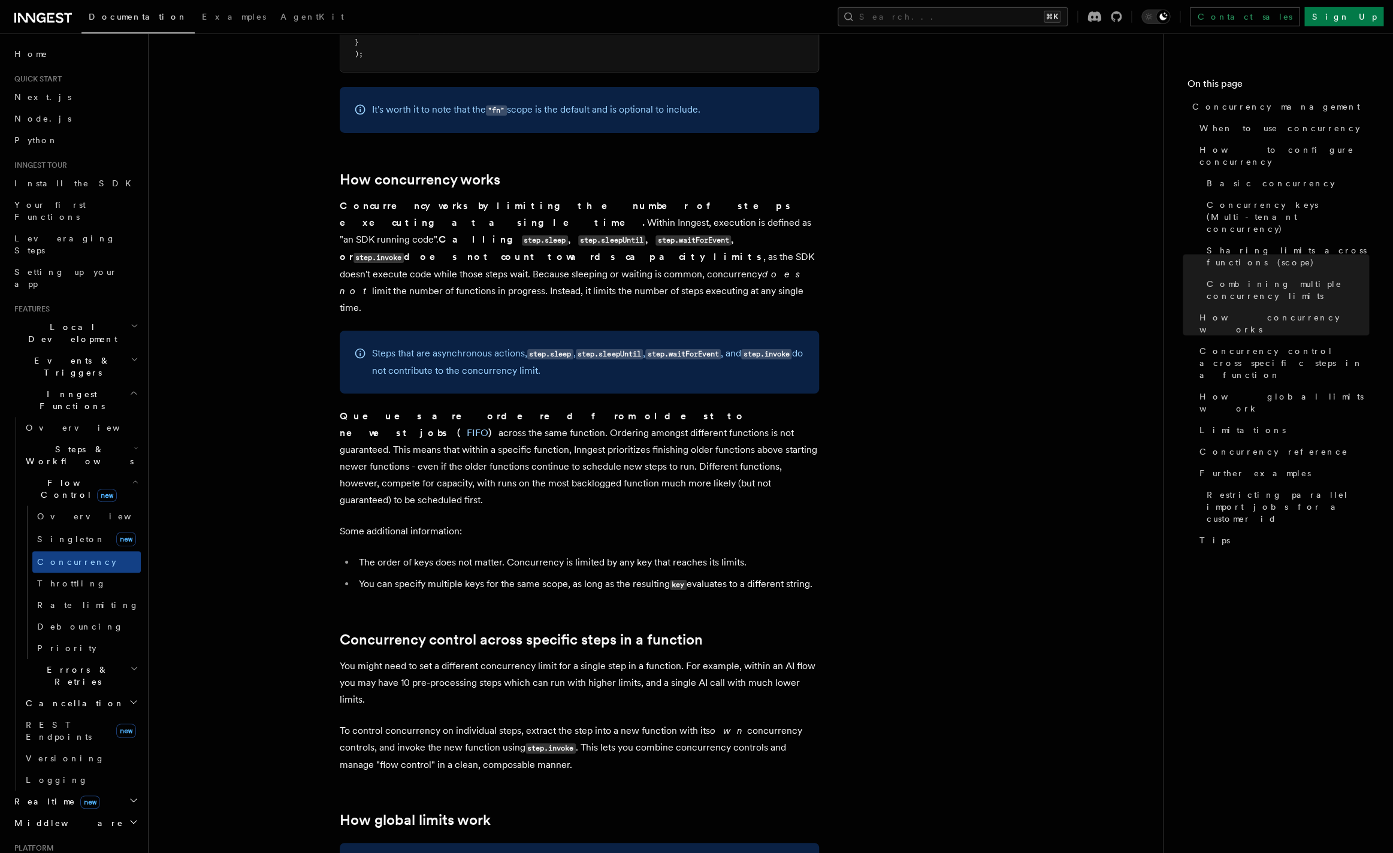
scroll to position [2378, 0]
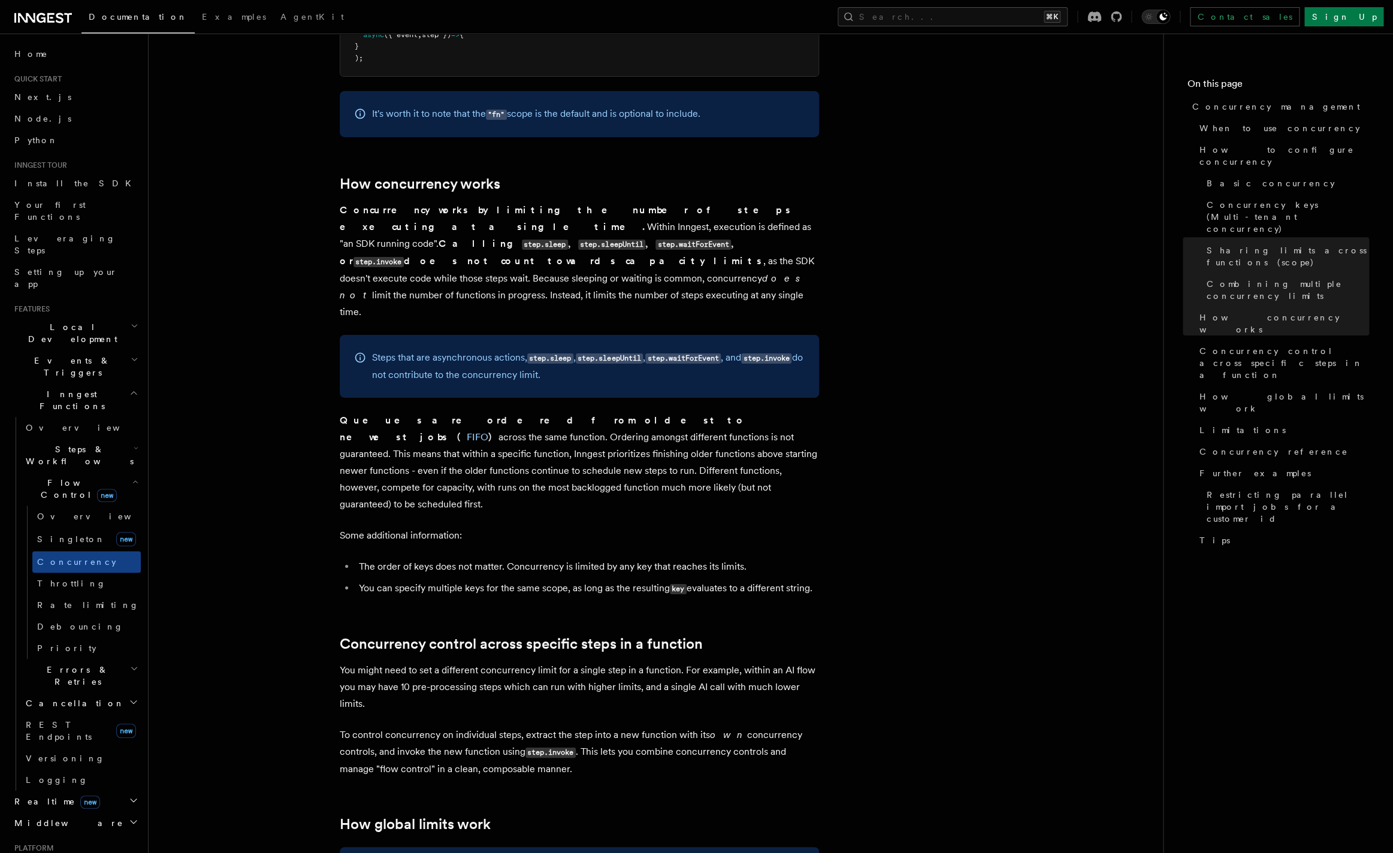
click at [296, 373] on article "Features Inngest Functions Flow Control Concurrency management Limiting concurr…" at bounding box center [656, 481] width 976 height 5612
click at [290, 531] on article "Features Inngest Functions Flow Control Concurrency management Limiting concurr…" at bounding box center [656, 481] width 976 height 5612
click at [252, 370] on article "Features Inngest Functions Flow Control Concurrency management Limiting concurr…" at bounding box center [656, 481] width 976 height 5612
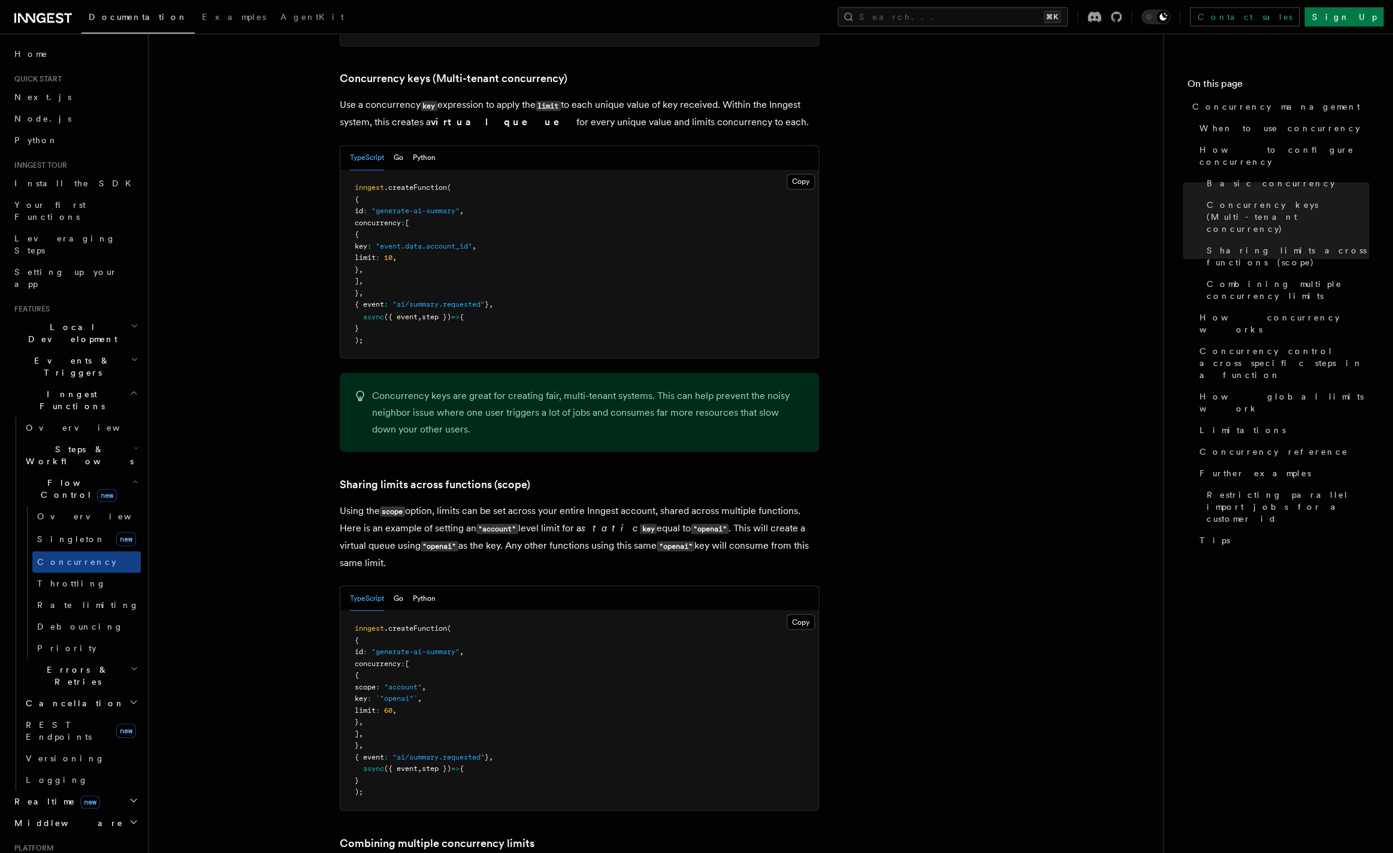
scroll to position [968, 0]
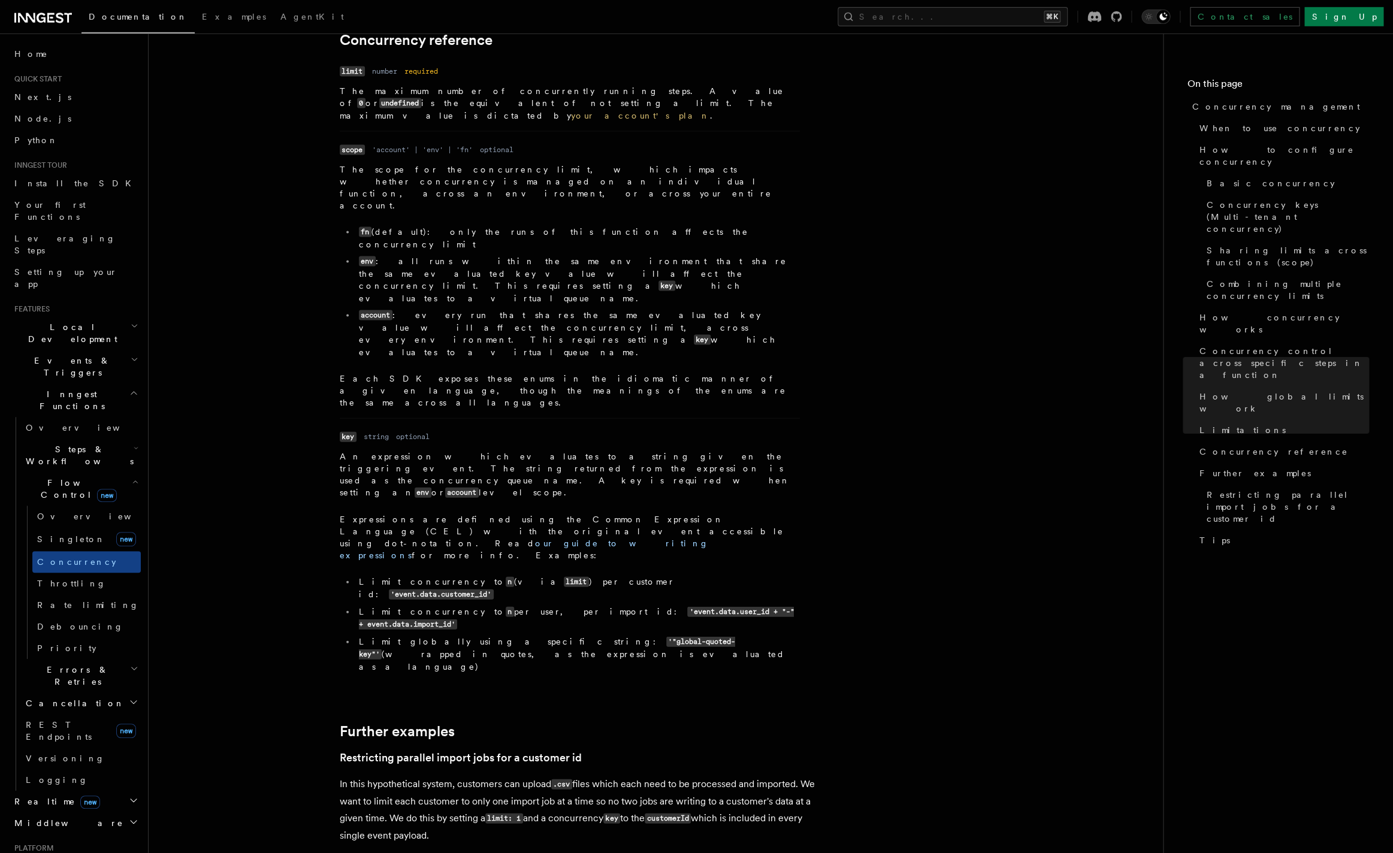
scroll to position [4171, 0]
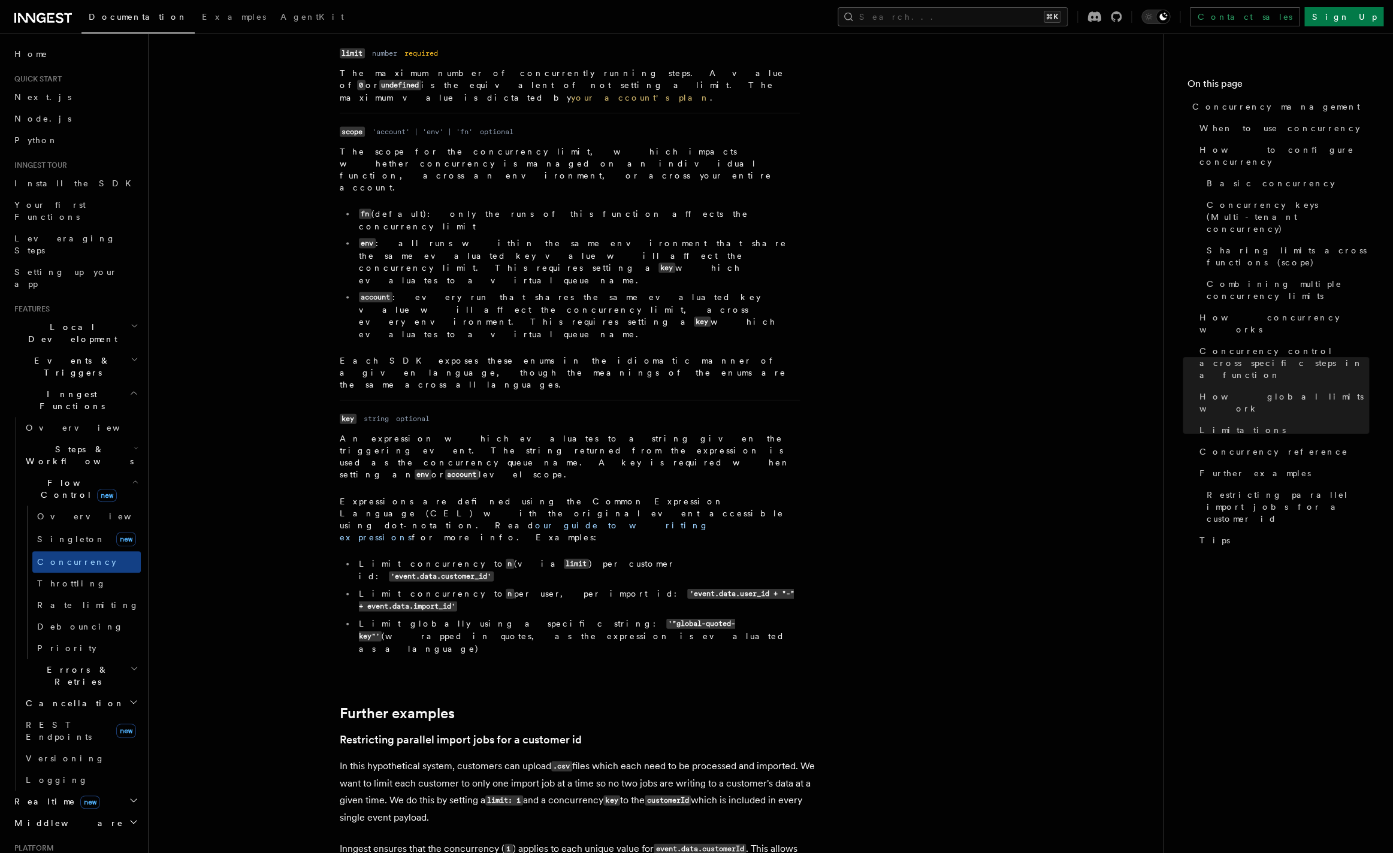
click at [86, 350] on h2 "Events & Triggers" at bounding box center [75, 367] width 131 height 34
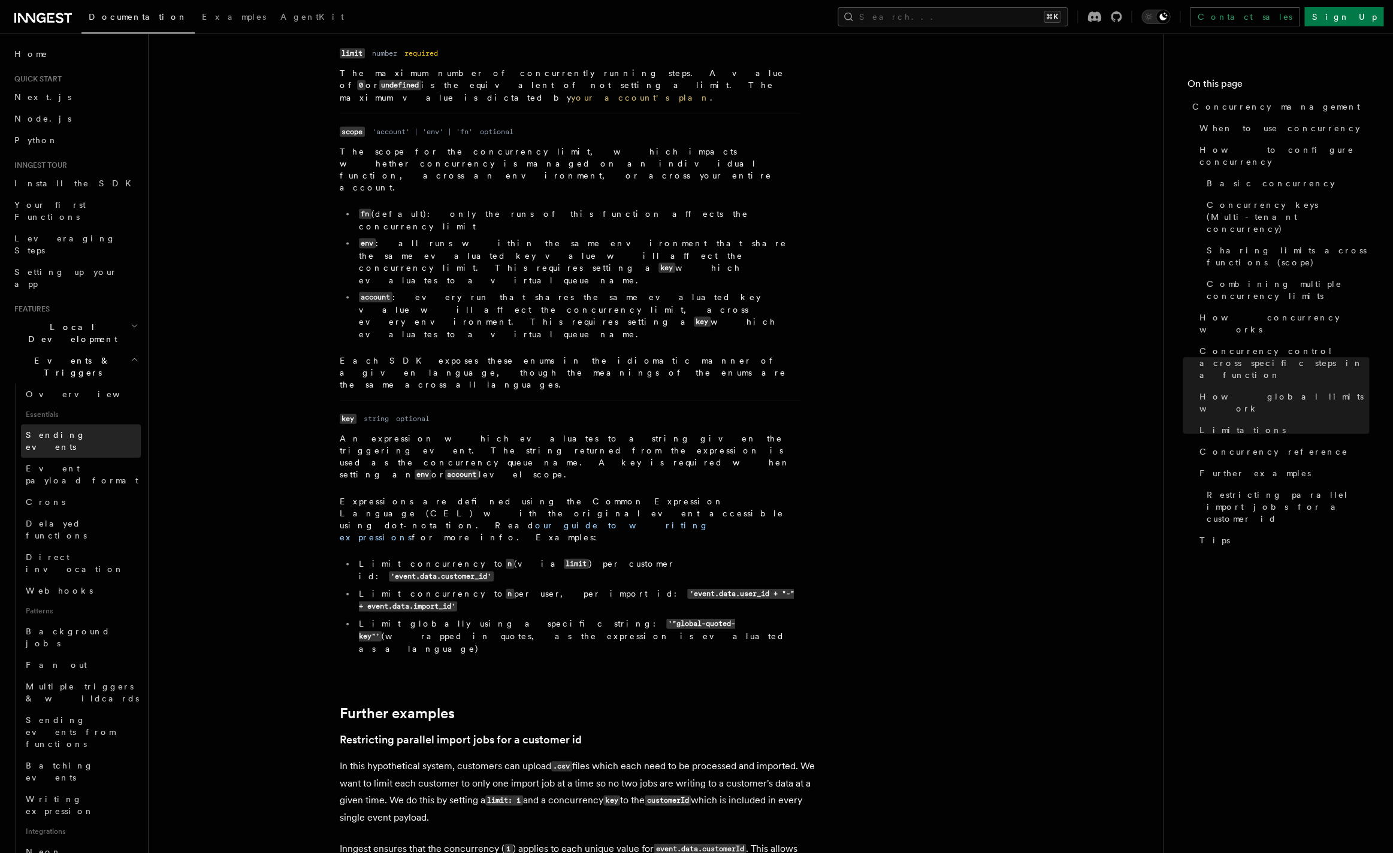
click at [66, 430] on span "Sending events" at bounding box center [56, 441] width 60 height 22
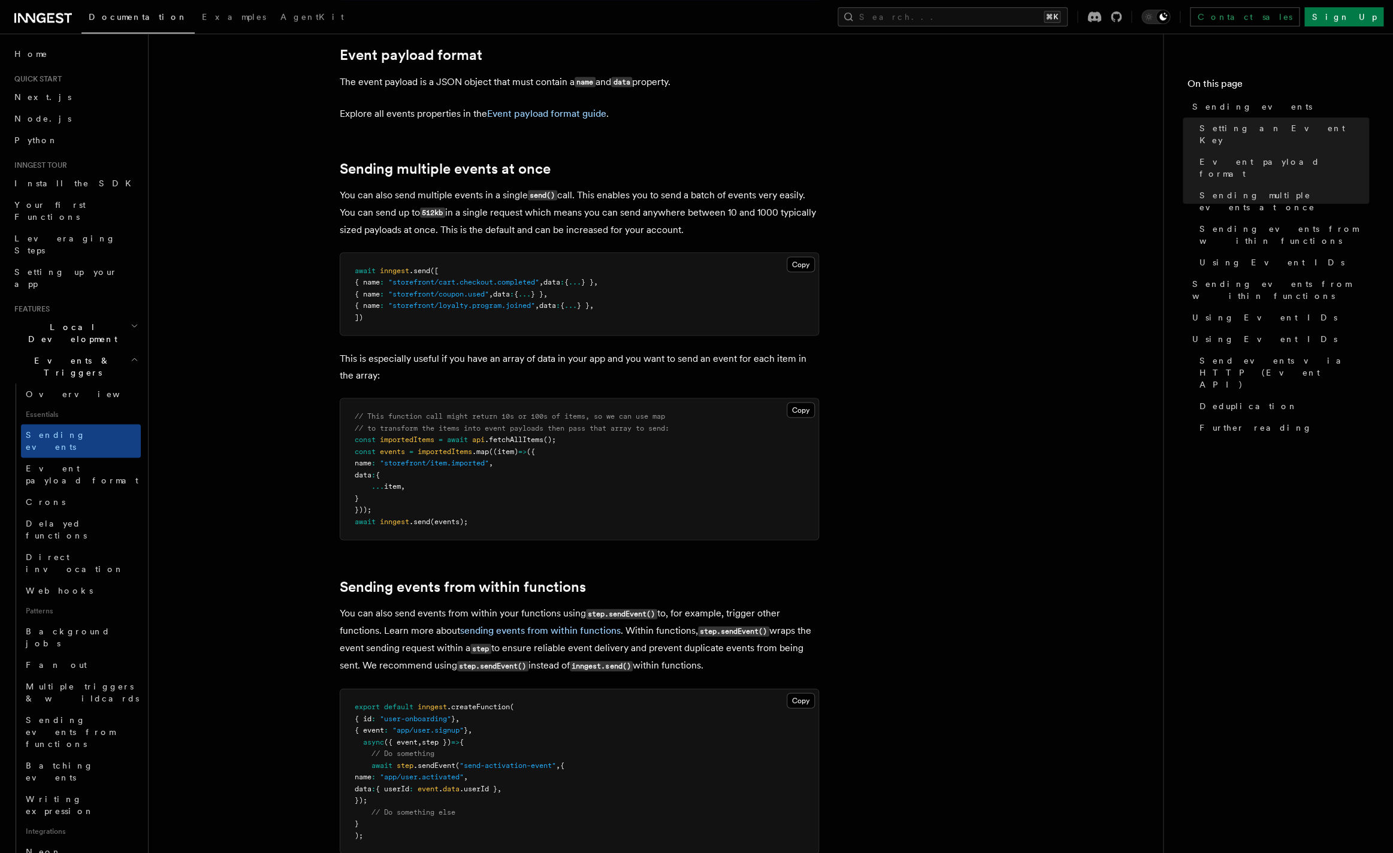
scroll to position [1381, 0]
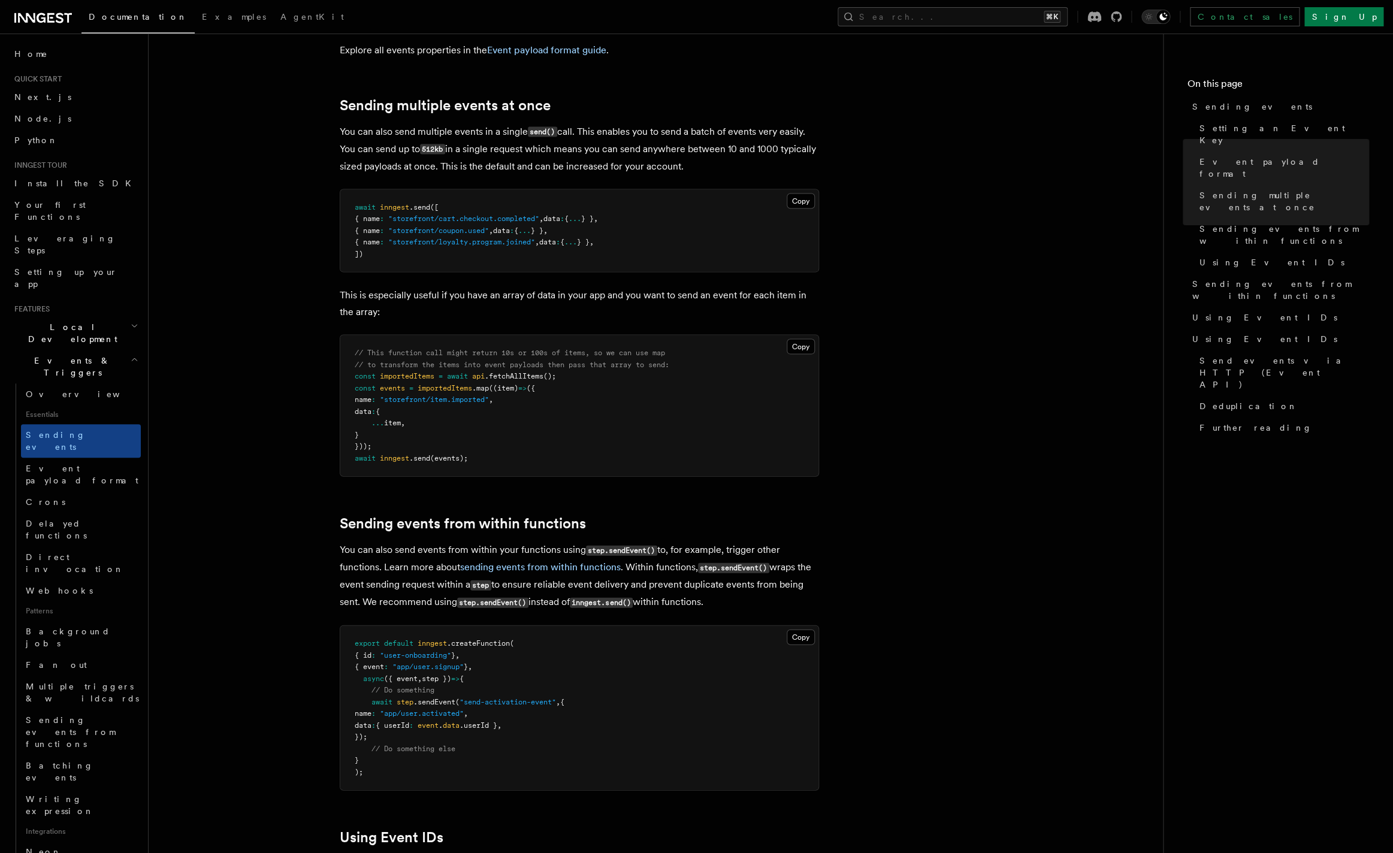
click at [268, 559] on article "Features Events & Triggers Sending events To start, make sure you have installe…" at bounding box center [656, 630] width 976 height 3917
click at [265, 574] on article "Features Events & Triggers Sending events To start, make sure you have installe…" at bounding box center [656, 630] width 976 height 3917
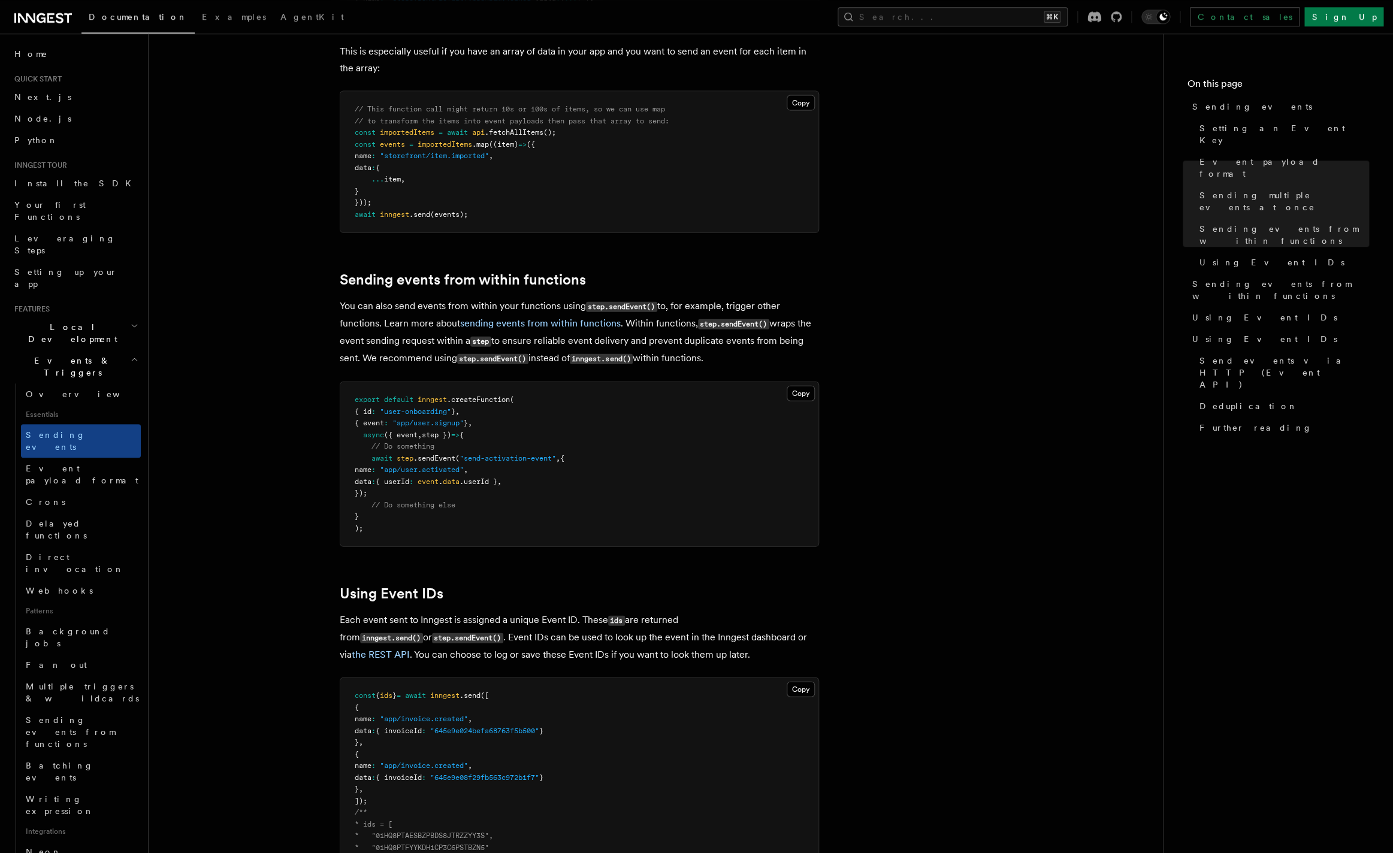
scroll to position [1620, 0]
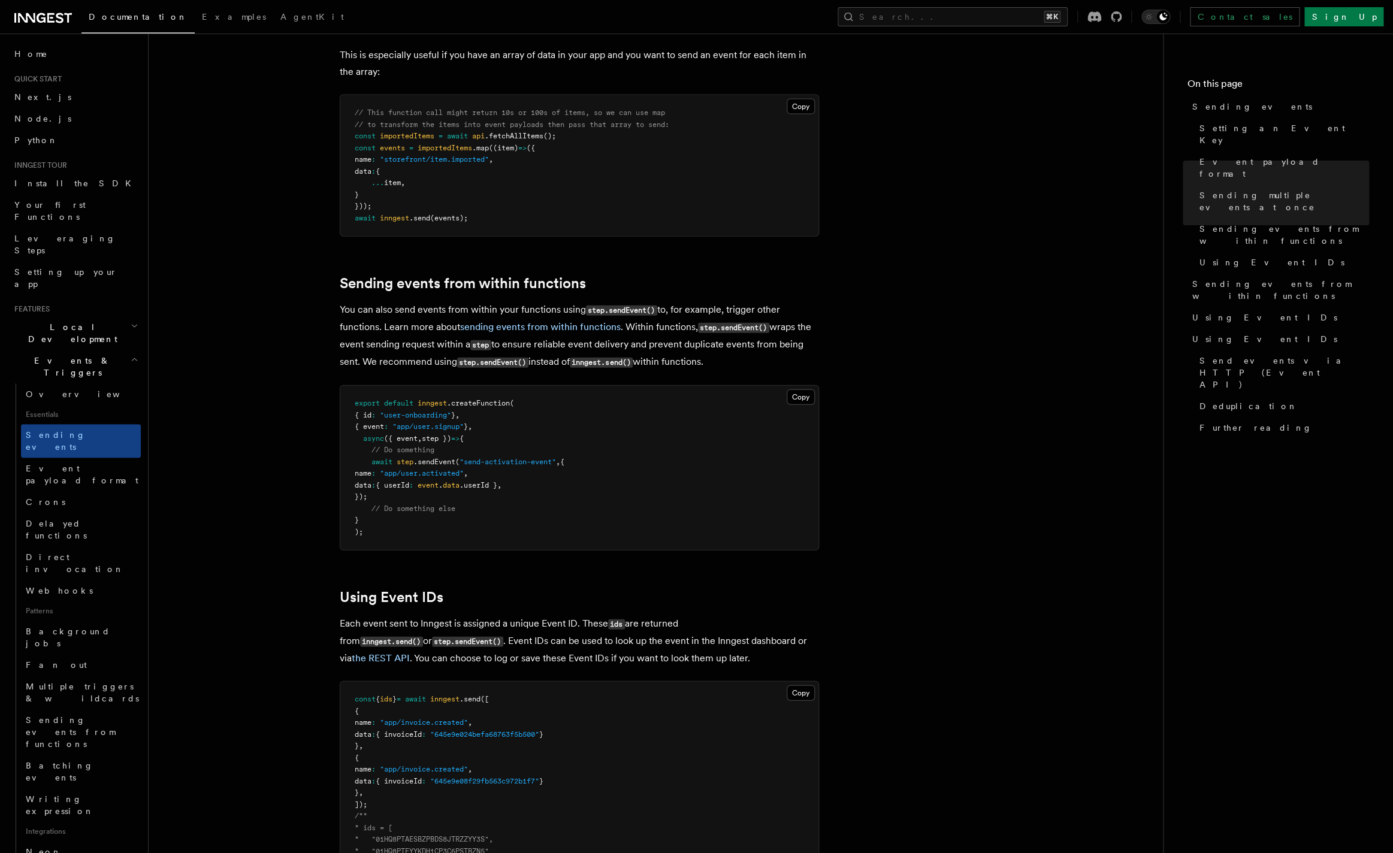
click at [740, 348] on p "You can also send events from within your functions using step.sendEvent() to, …" at bounding box center [579, 336] width 479 height 70
click at [484, 550] on article "Features Events & Triggers Sending events To start, make sure you have installe…" at bounding box center [656, 390] width 976 height 3917
click at [318, 541] on article "Features Events & Triggers Sending events To start, make sure you have installe…" at bounding box center [656, 390] width 976 height 3917
click at [312, 500] on article "Features Events & Triggers Sending events To start, make sure you have installe…" at bounding box center [656, 390] width 976 height 3917
click at [274, 500] on article "Features Events & Triggers Sending events To start, make sure you have installe…" at bounding box center [656, 390] width 976 height 3917
